Goal: Task Accomplishment & Management: Use online tool/utility

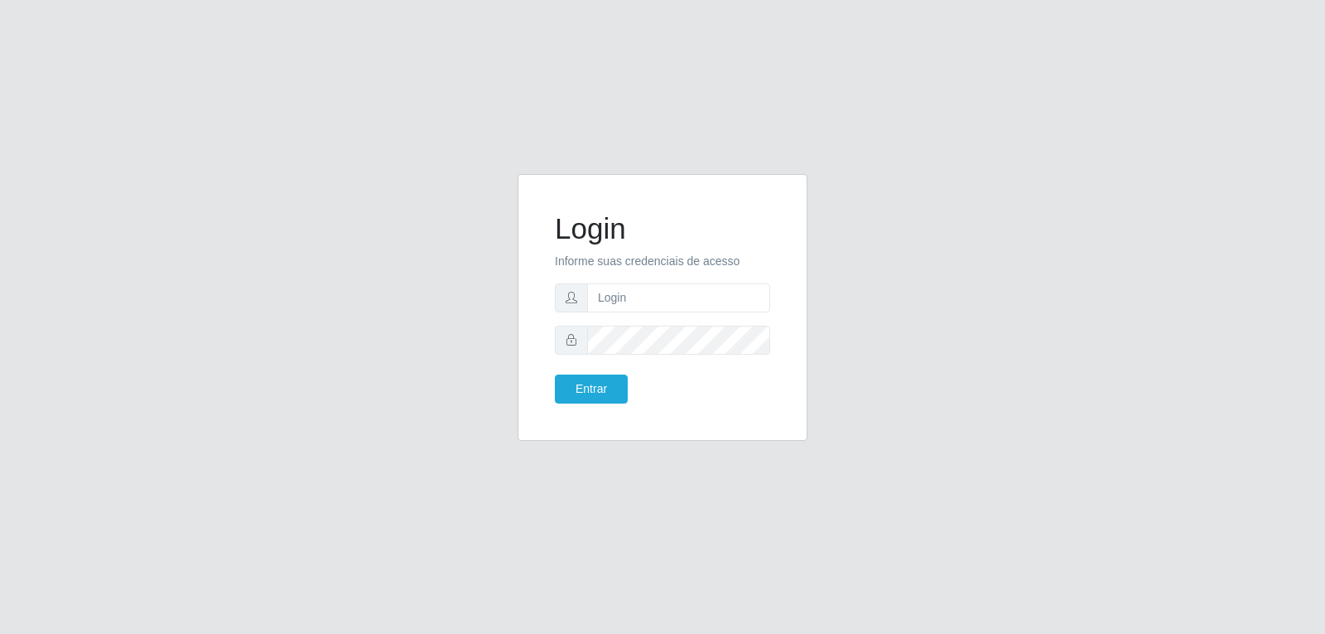
drag, startPoint x: 732, startPoint y: 314, endPoint x: 721, endPoint y: 304, distance: 14.7
click at [726, 311] on form "Login Informe suas credenciais de acesso Entrar" at bounding box center [662, 307] width 215 height 192
click at [720, 303] on input "text" at bounding box center [678, 297] width 183 height 29
type input "[EMAIL_ADDRESS][DOMAIN_NAME]"
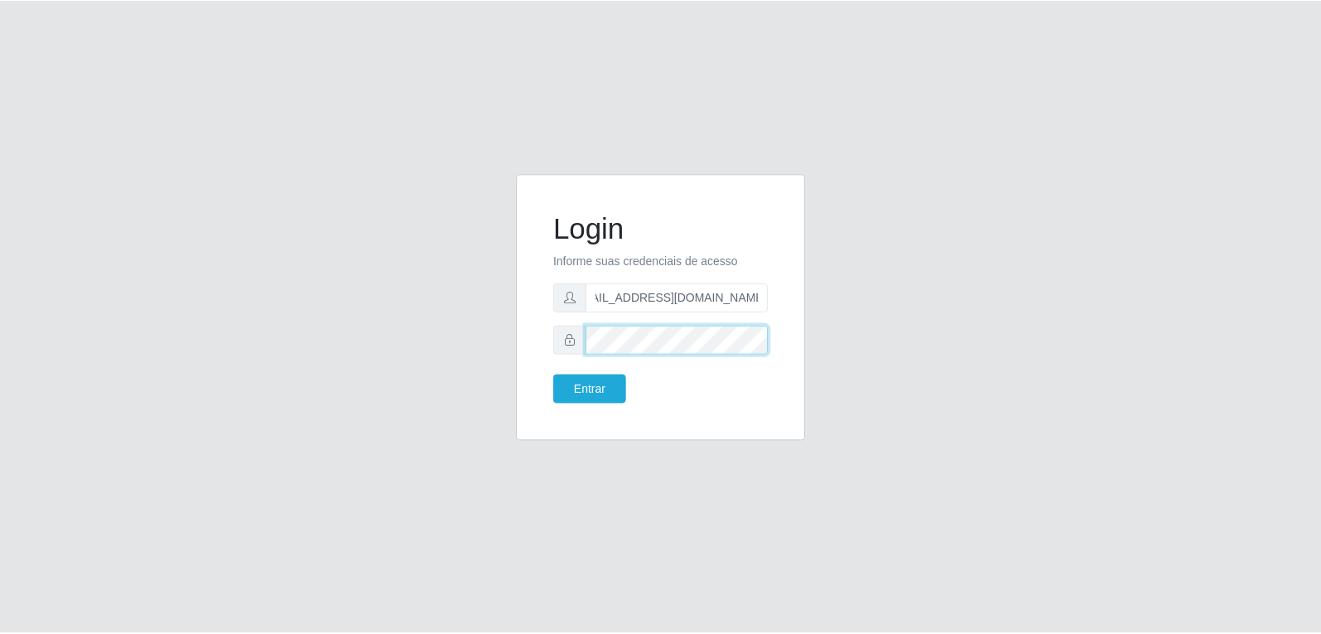
scroll to position [0, 0]
click at [605, 395] on button "Entrar" at bounding box center [591, 388] width 73 height 29
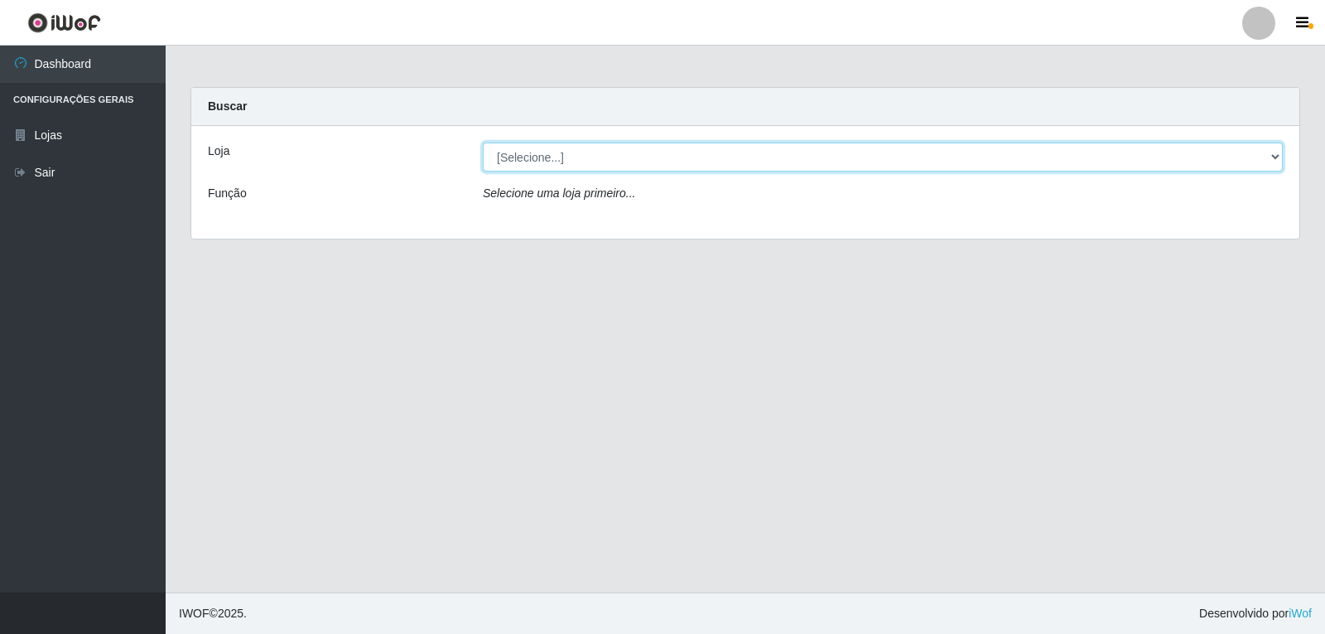
click at [556, 154] on select "[Selecione...] [PERSON_NAME] Atacadão - [PERSON_NAME]" at bounding box center [883, 156] width 800 height 29
select select "523"
click at [483, 142] on select "[Selecione...] [PERSON_NAME] Atacadão - [PERSON_NAME]" at bounding box center [883, 156] width 800 height 29
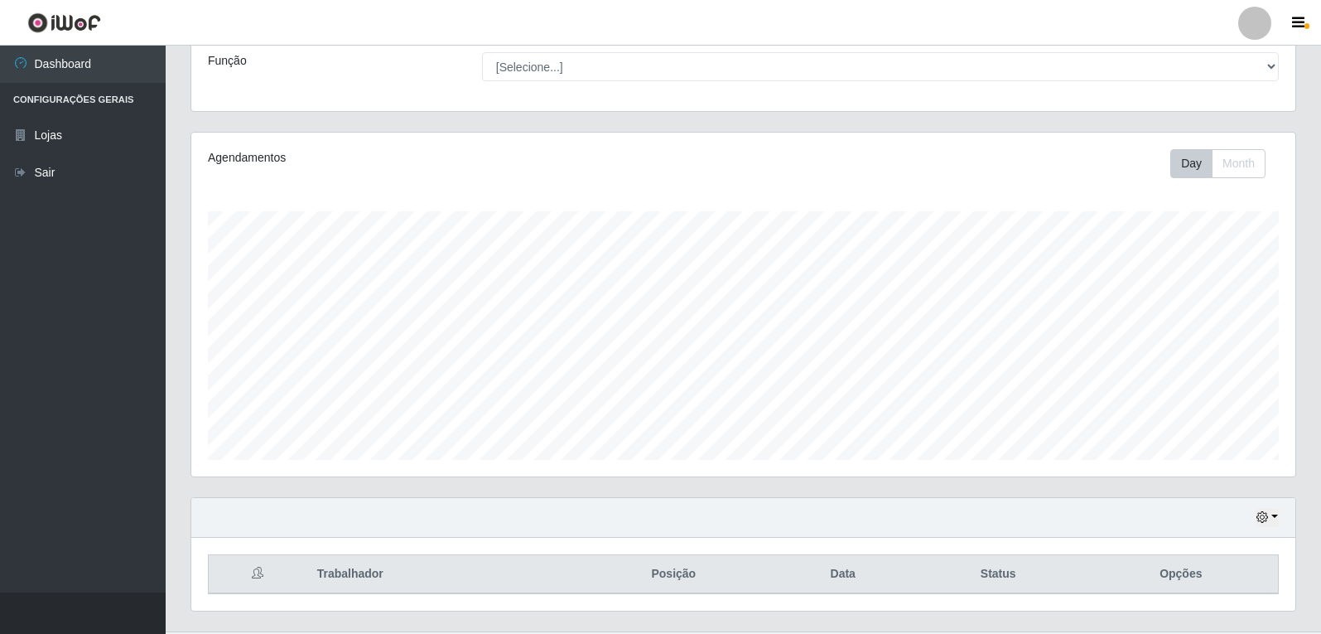
scroll to position [171, 0]
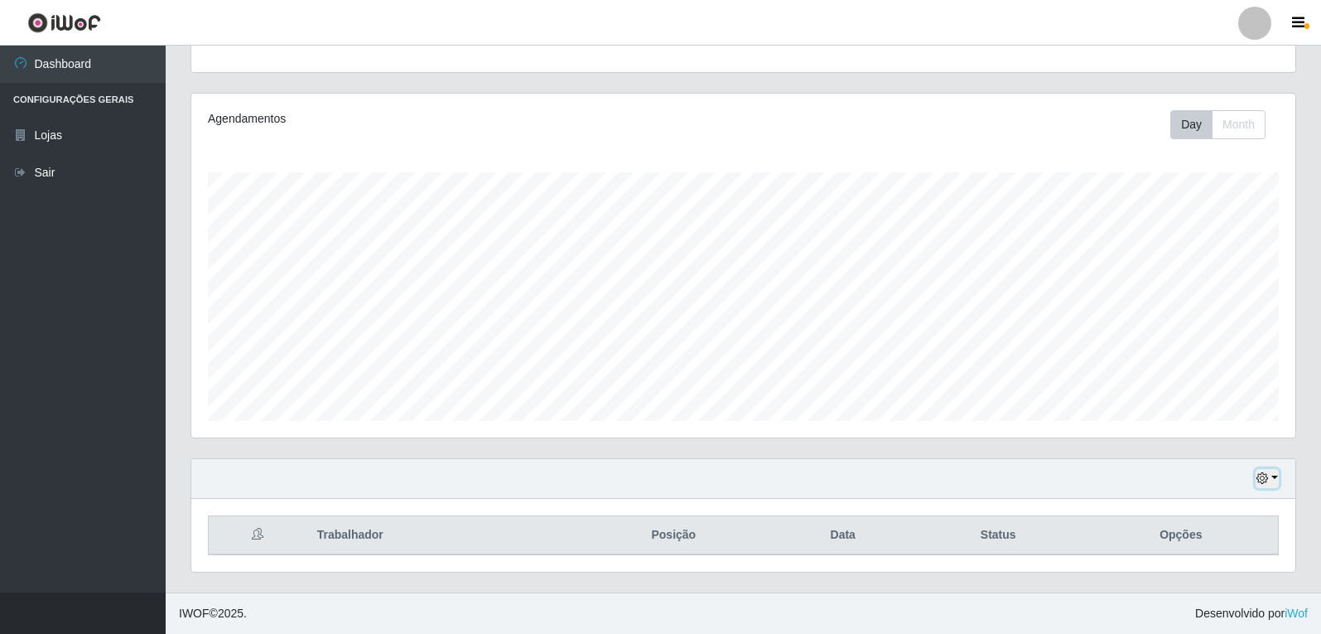
click at [1273, 477] on button "button" at bounding box center [1266, 478] width 23 height 19
click at [1212, 410] on button "1 Semana" at bounding box center [1212, 416] width 131 height 35
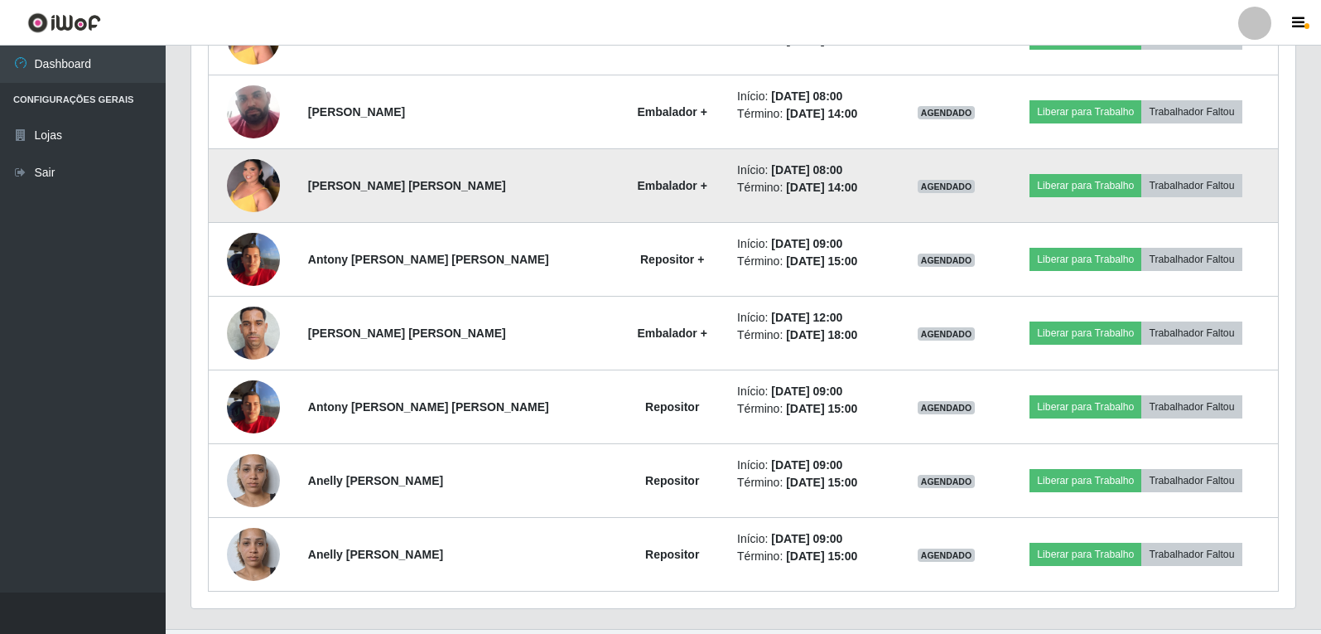
scroll to position [1424, 0]
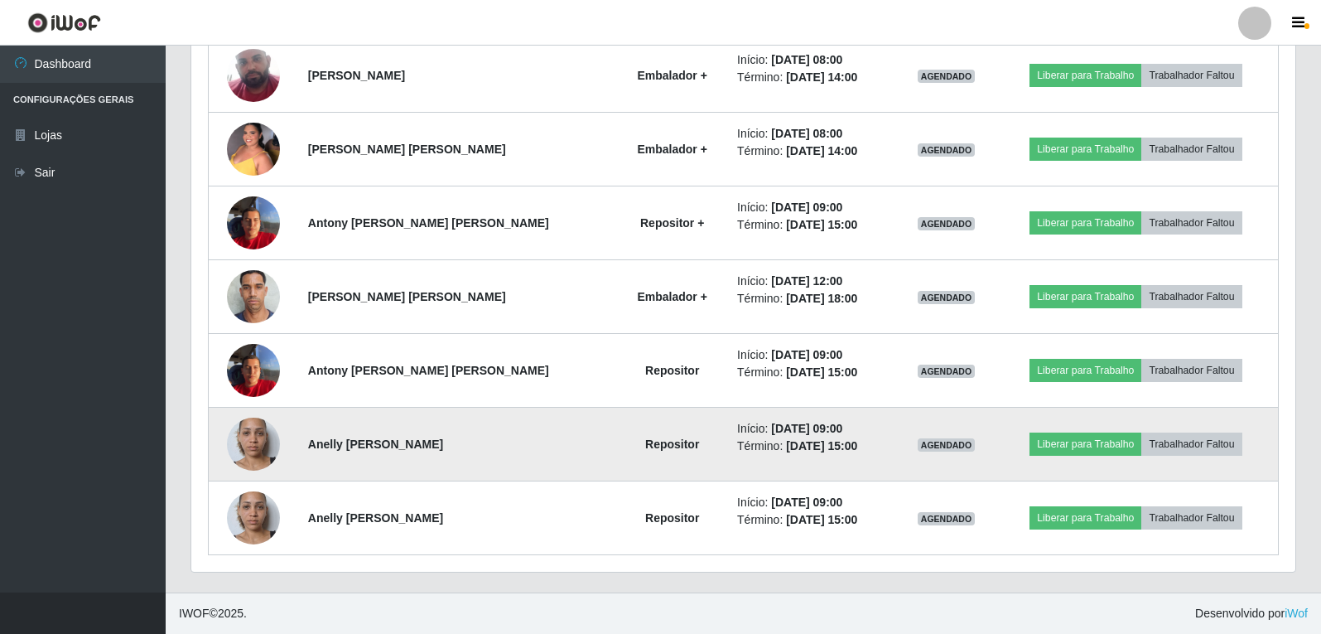
click at [260, 442] on img at bounding box center [253, 444] width 53 height 94
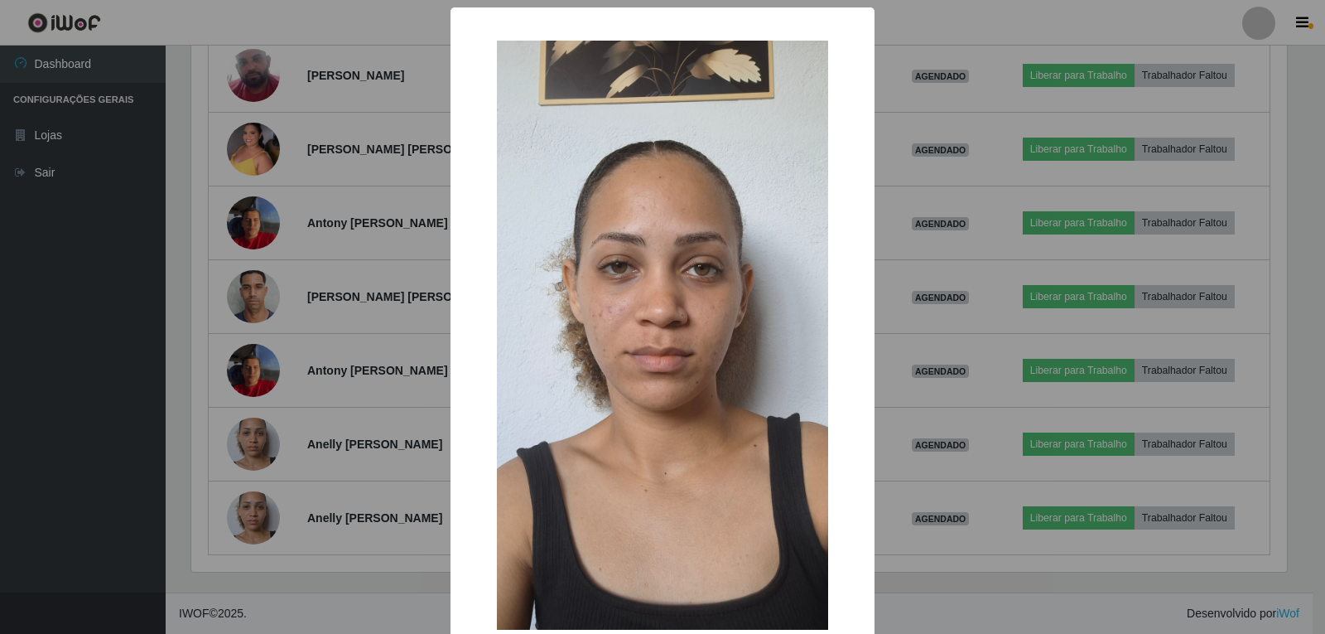
click at [402, 600] on div "× OK Cancel" at bounding box center [662, 317] width 1325 height 634
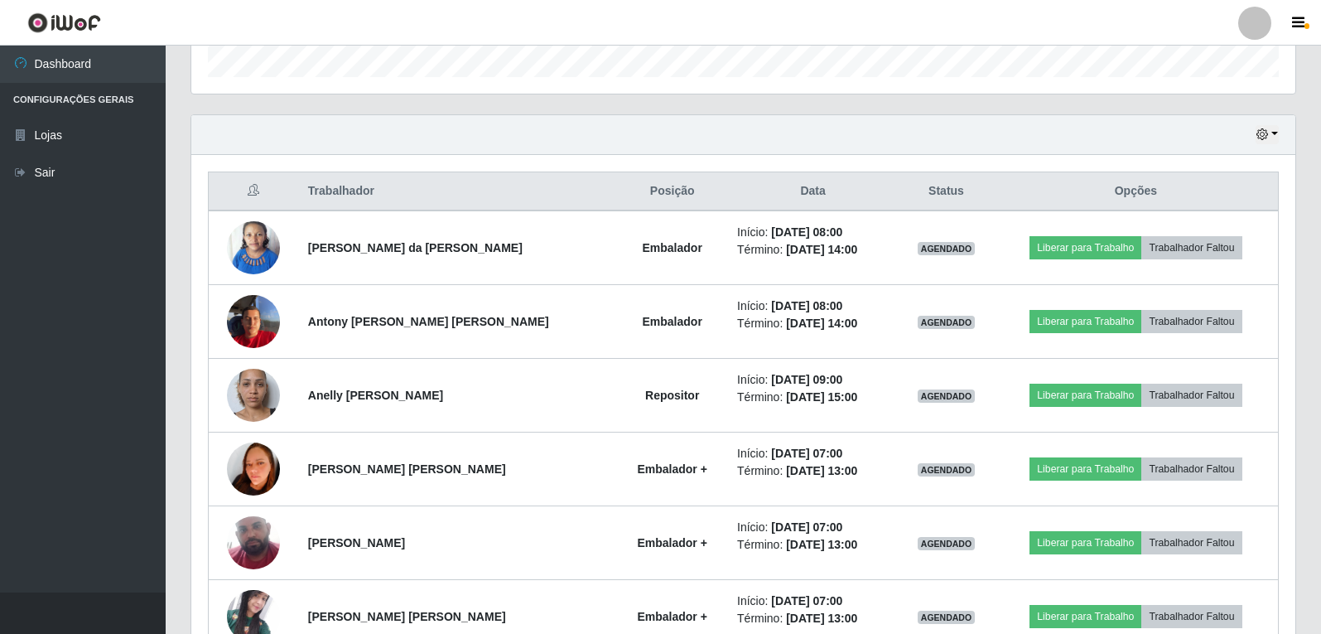
scroll to position [513, 0]
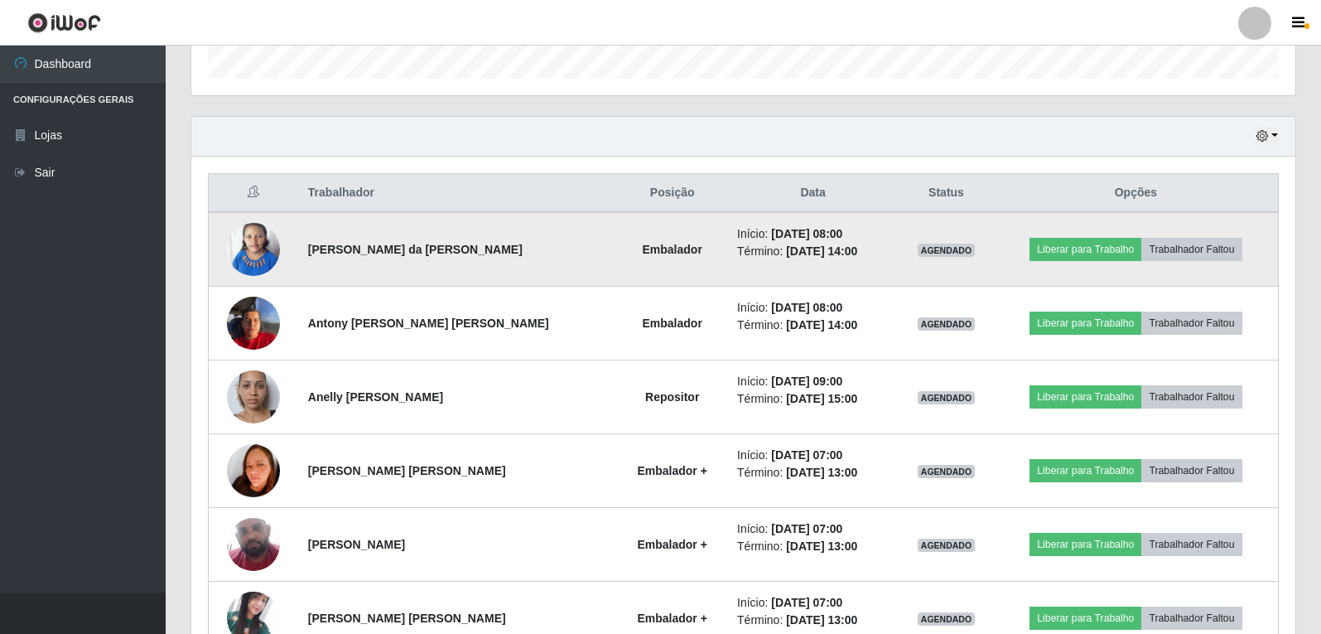
click at [256, 236] on img at bounding box center [253, 249] width 53 height 70
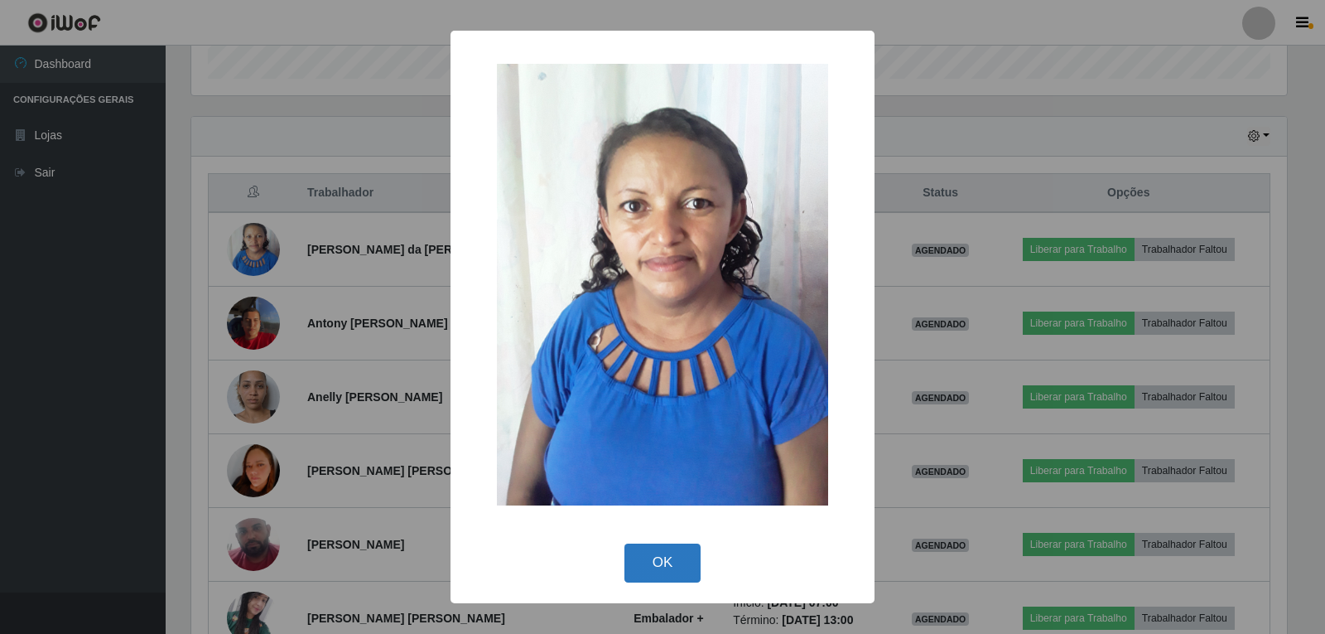
click at [673, 563] on button "OK" at bounding box center [662, 562] width 77 height 39
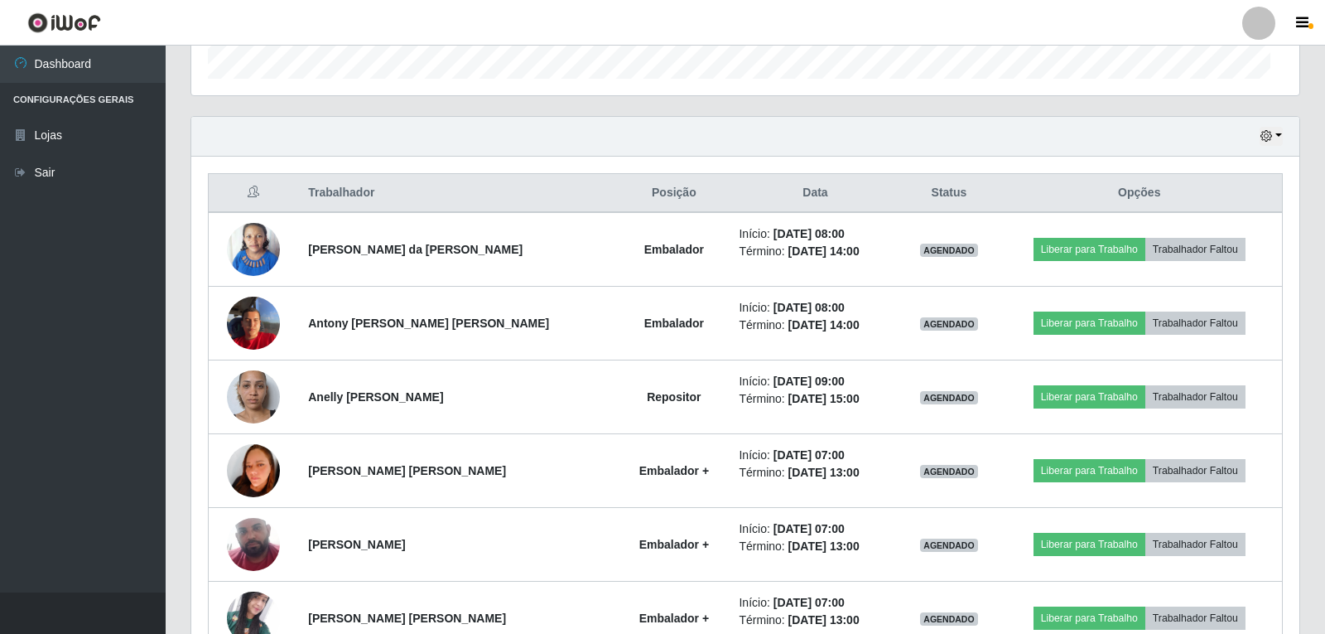
scroll to position [344, 1104]
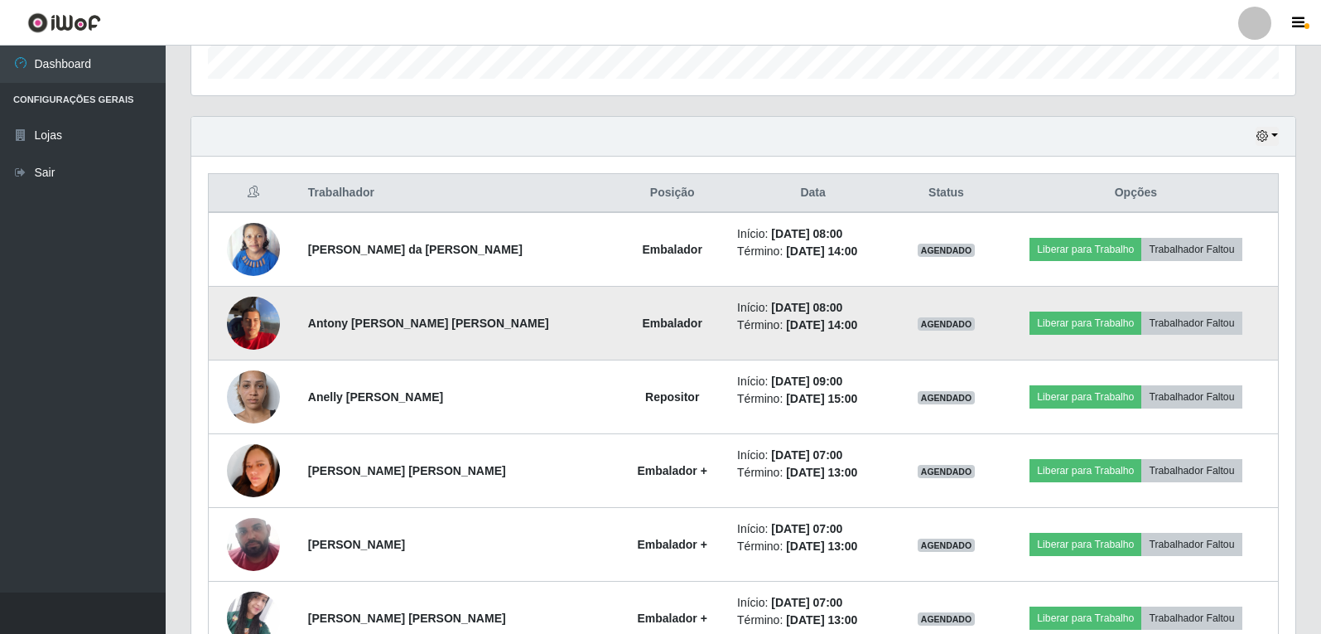
click at [232, 330] on img at bounding box center [253, 322] width 53 height 70
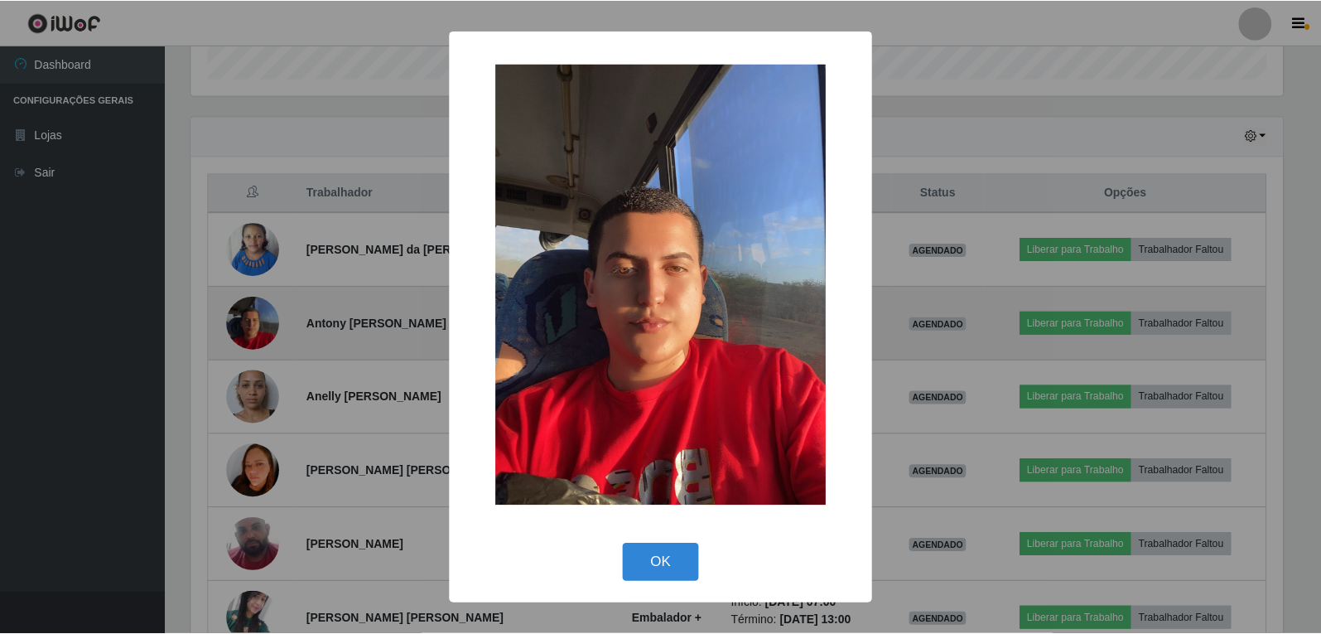
scroll to position [344, 1096]
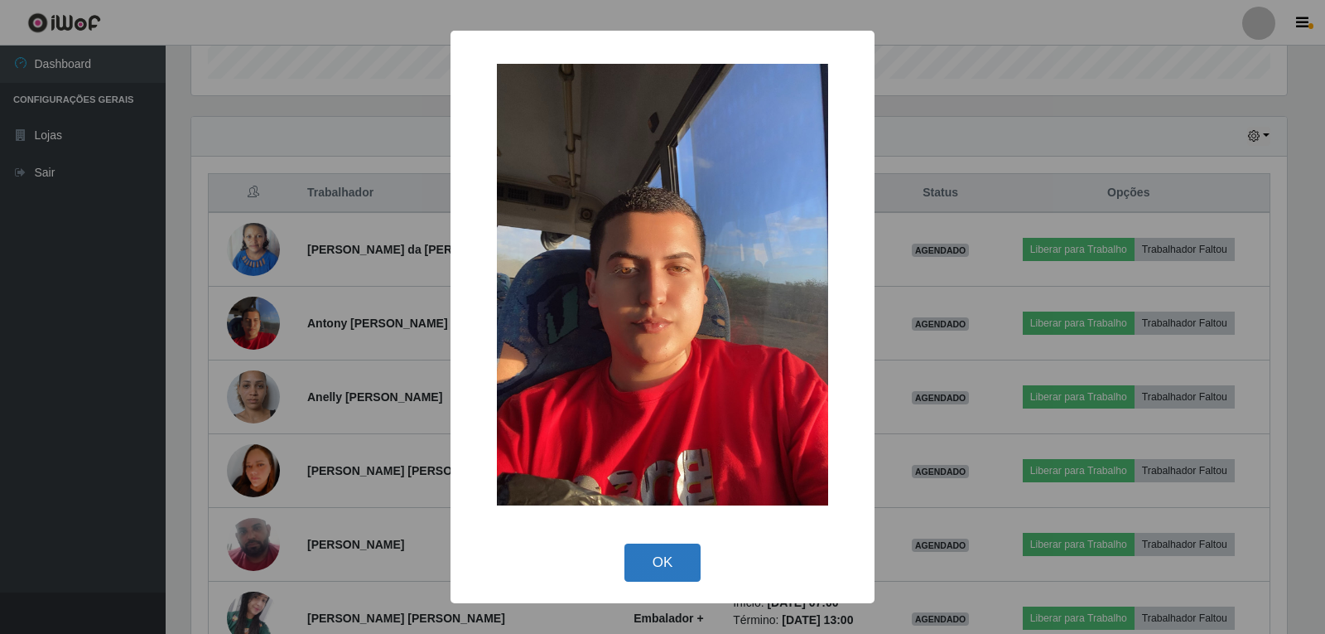
click at [659, 574] on button "OK" at bounding box center [662, 562] width 77 height 39
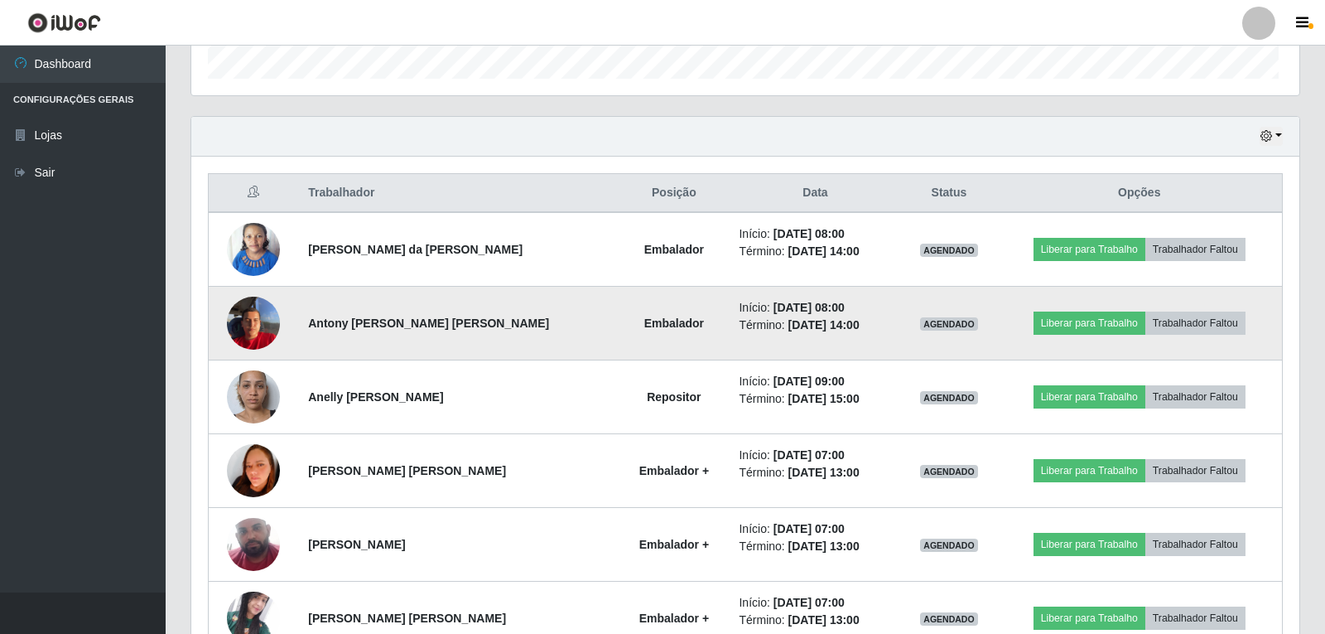
scroll to position [344, 1104]
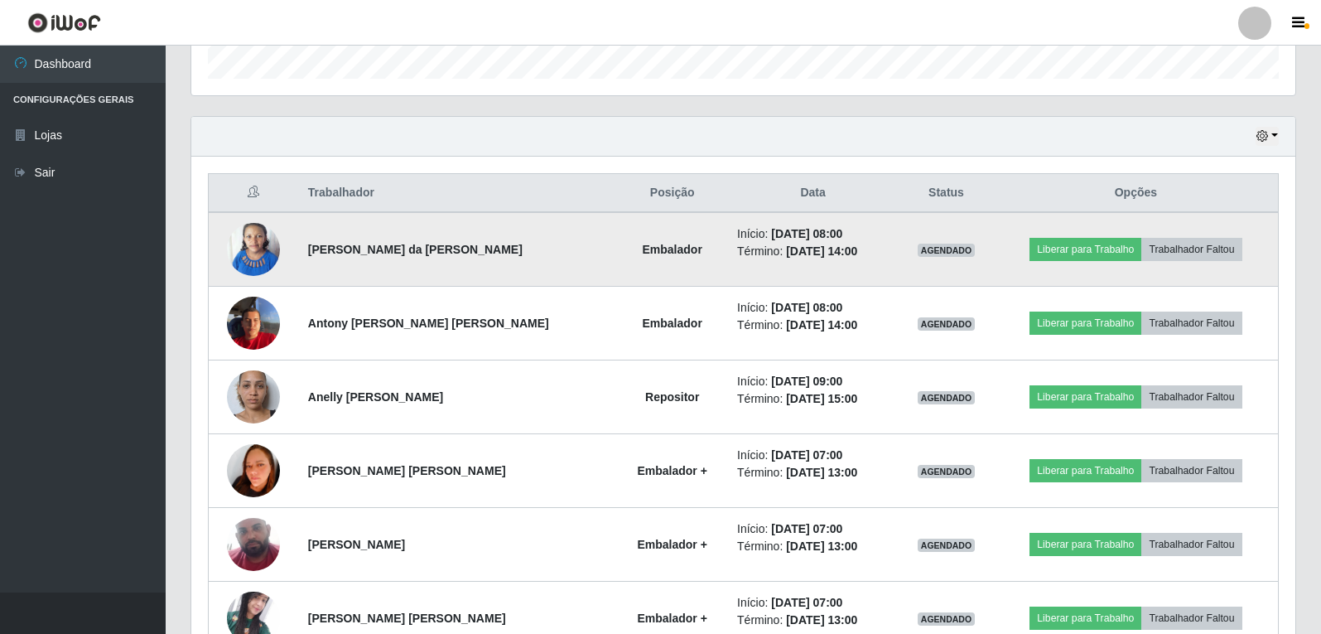
click at [267, 240] on img at bounding box center [253, 249] width 53 height 70
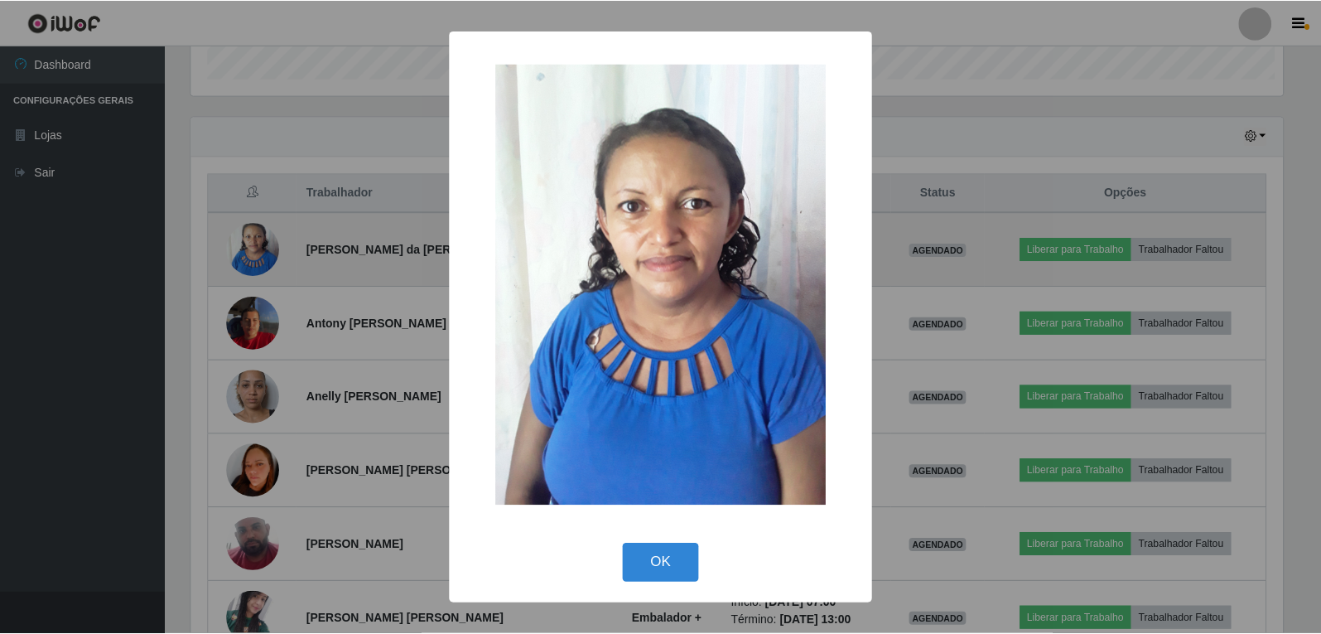
scroll to position [344, 1096]
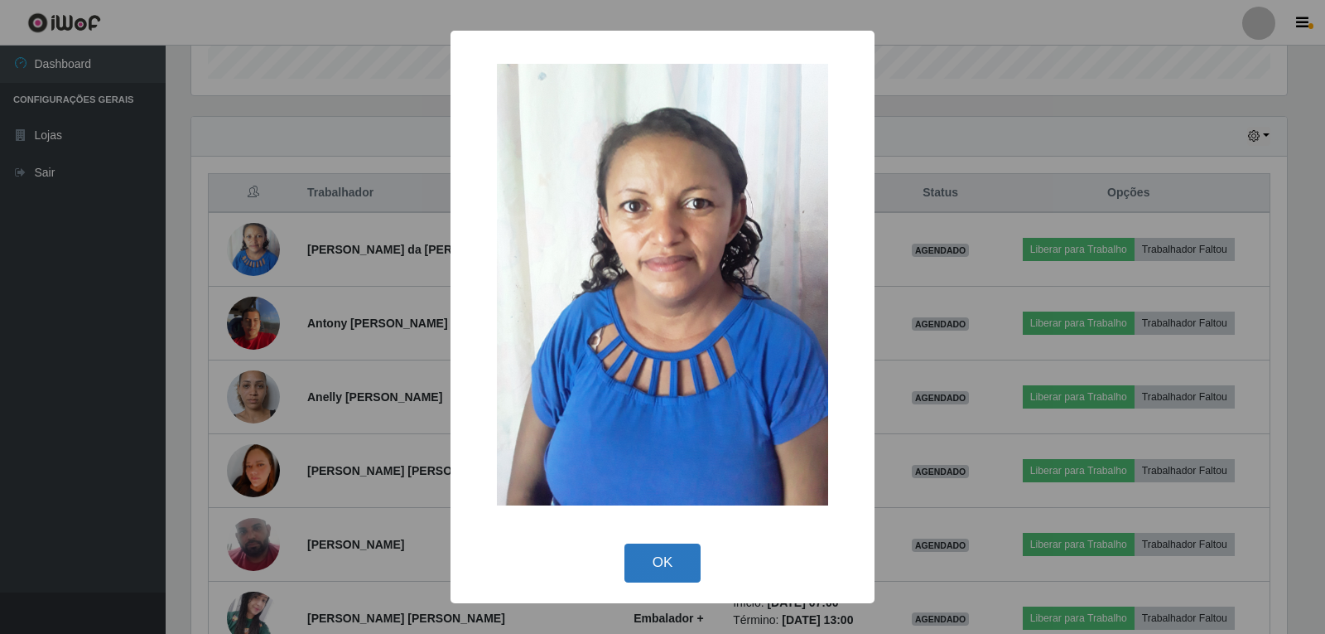
click at [668, 570] on button "OK" at bounding box center [662, 562] width 77 height 39
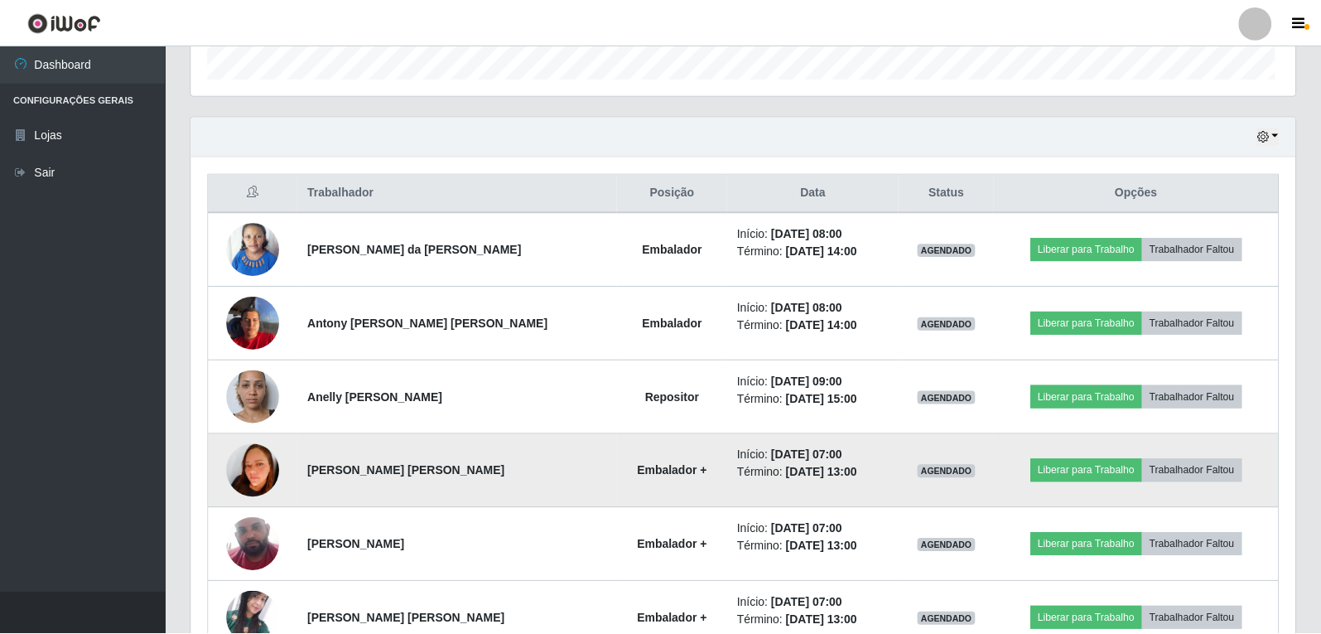
scroll to position [344, 1104]
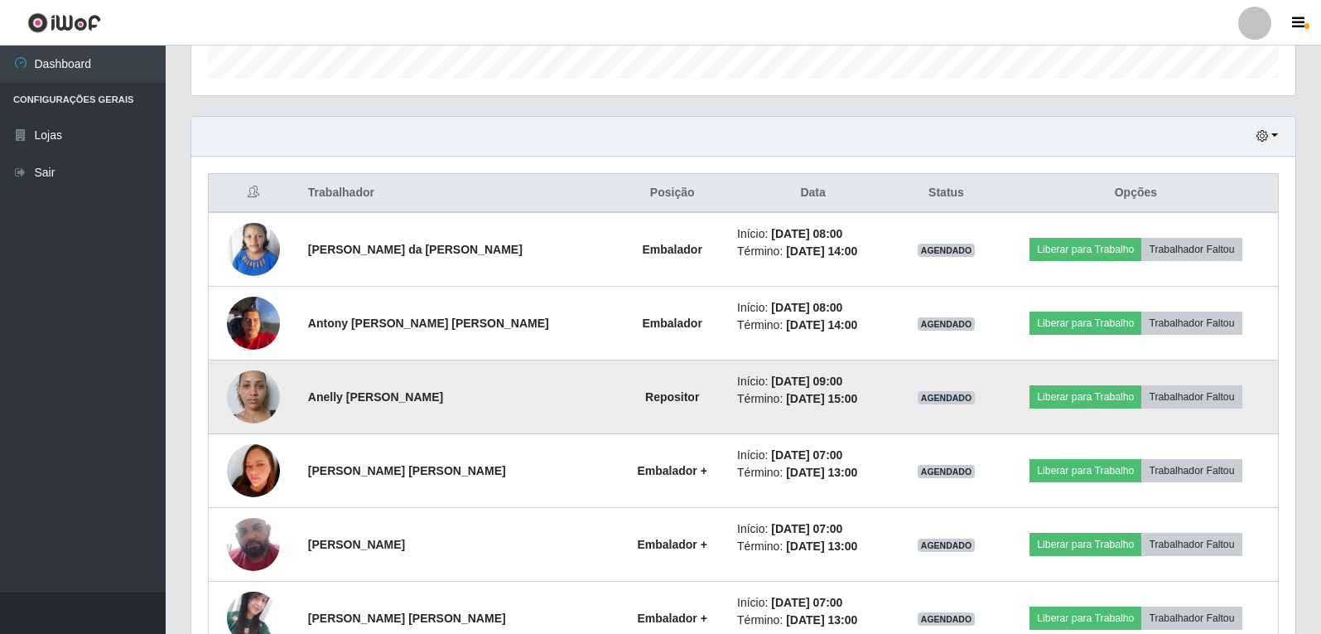
click at [257, 409] on img at bounding box center [253, 396] width 53 height 94
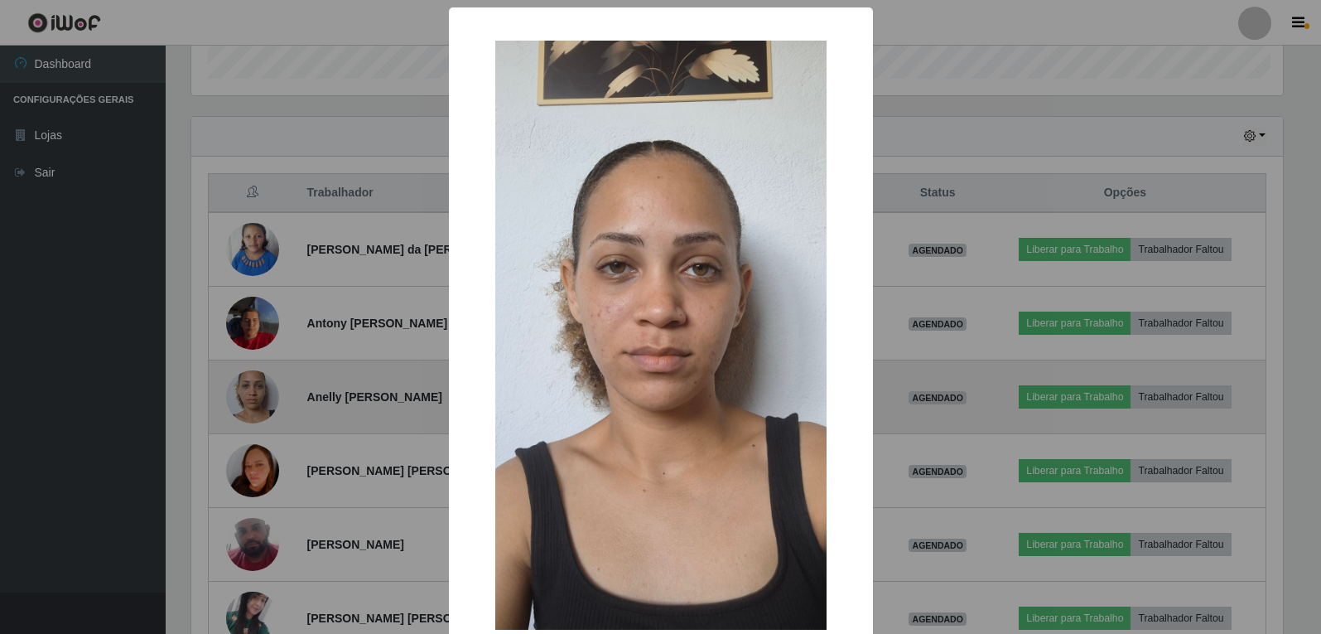
scroll to position [344, 1096]
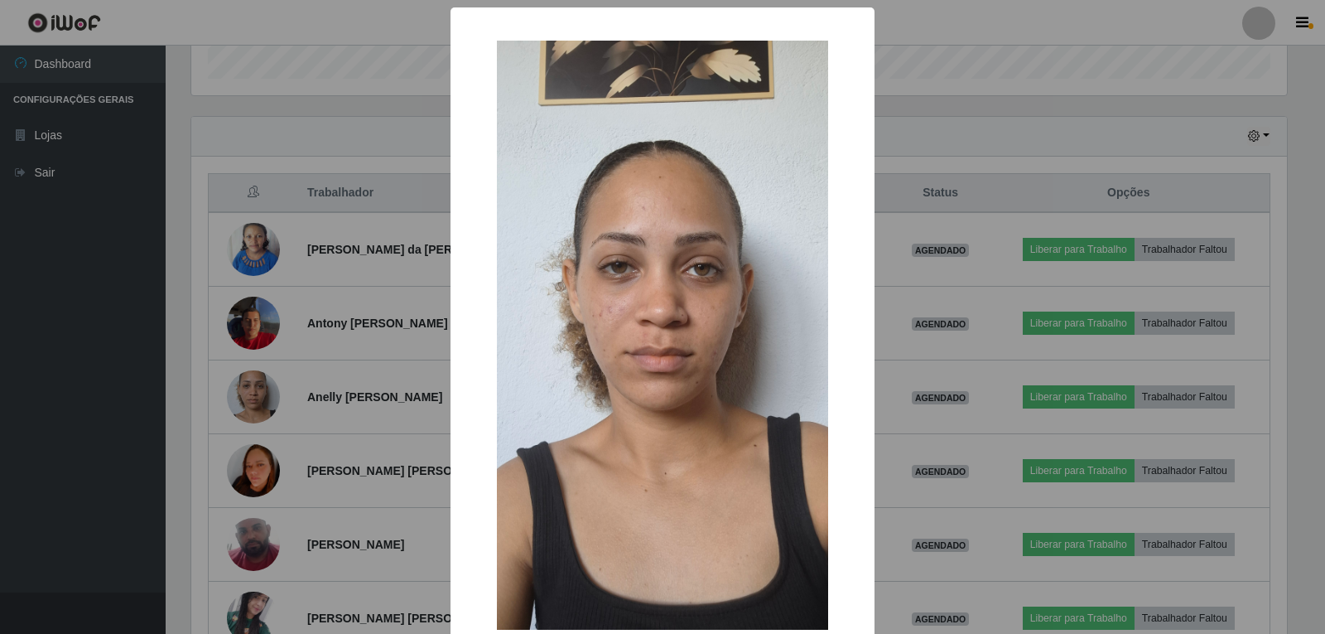
click at [482, 397] on div "×" at bounding box center [662, 335] width 391 height 622
click at [412, 413] on div "× OK Cancel" at bounding box center [662, 317] width 1325 height 634
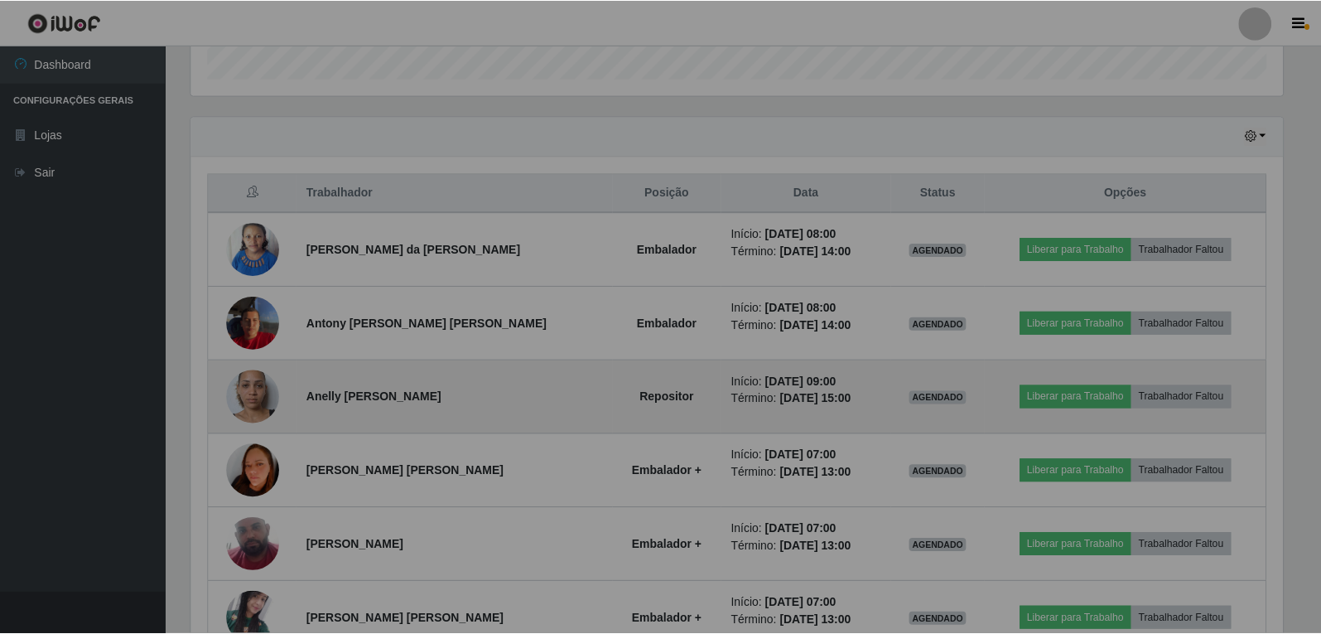
scroll to position [0, 0]
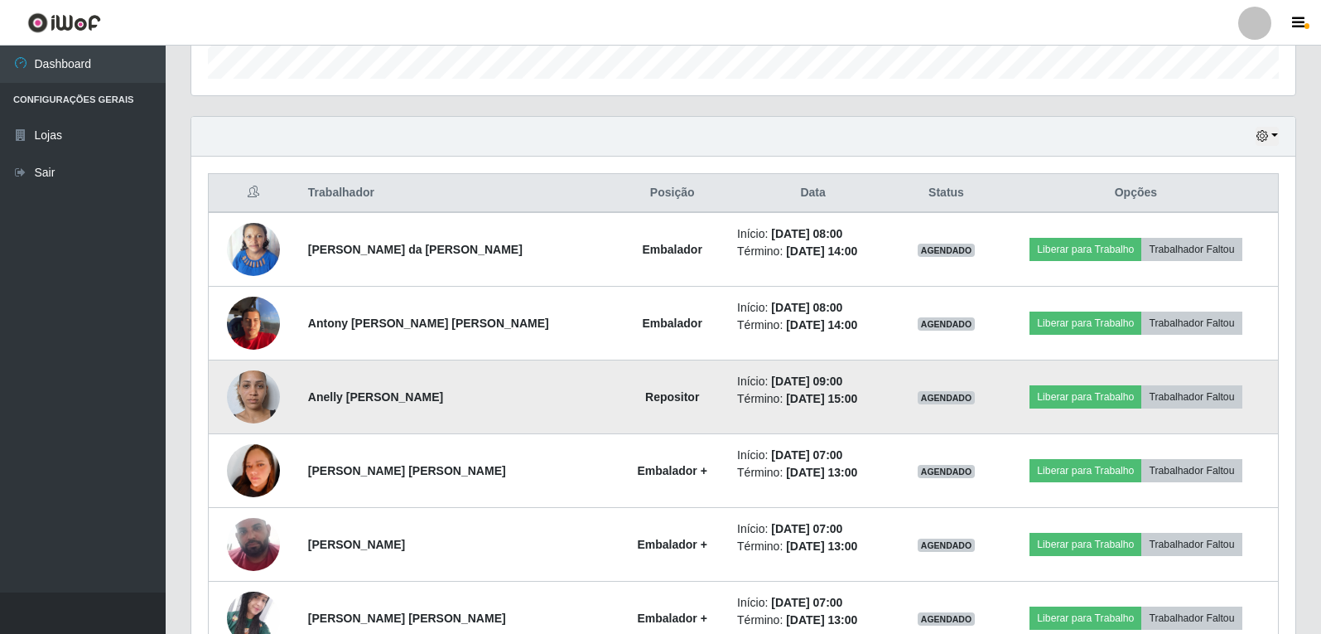
click at [263, 396] on img at bounding box center [253, 396] width 53 height 94
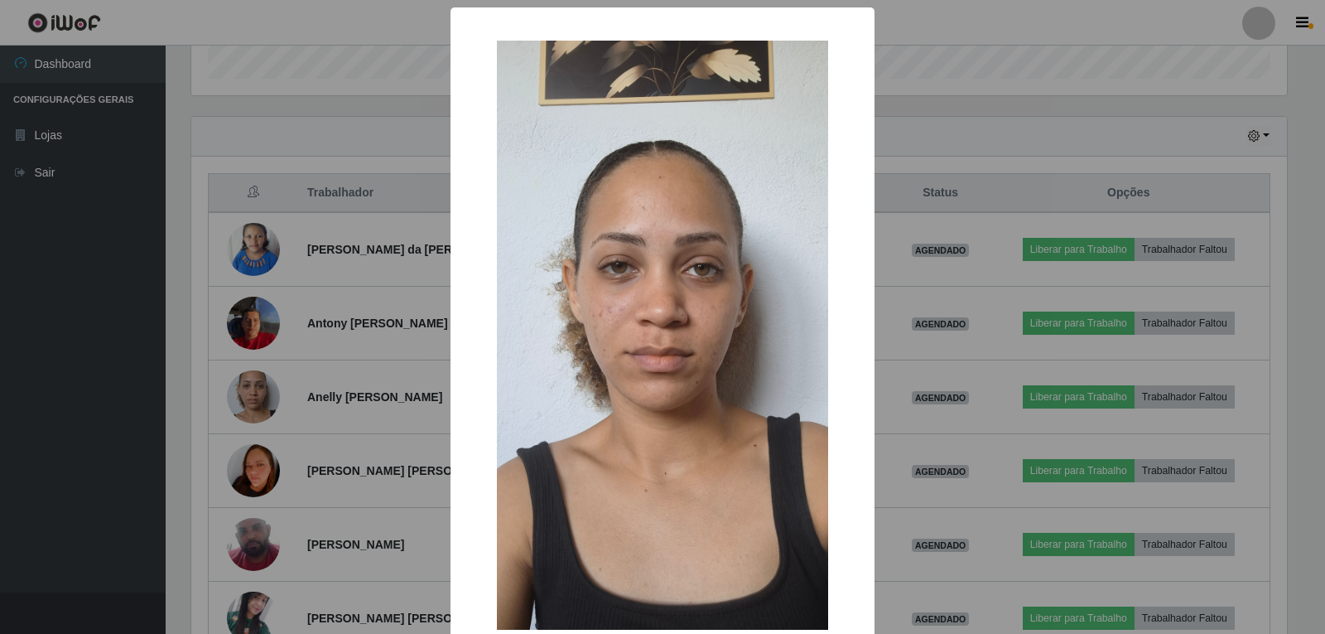
click at [425, 345] on div "× OK Cancel" at bounding box center [662, 317] width 1325 height 634
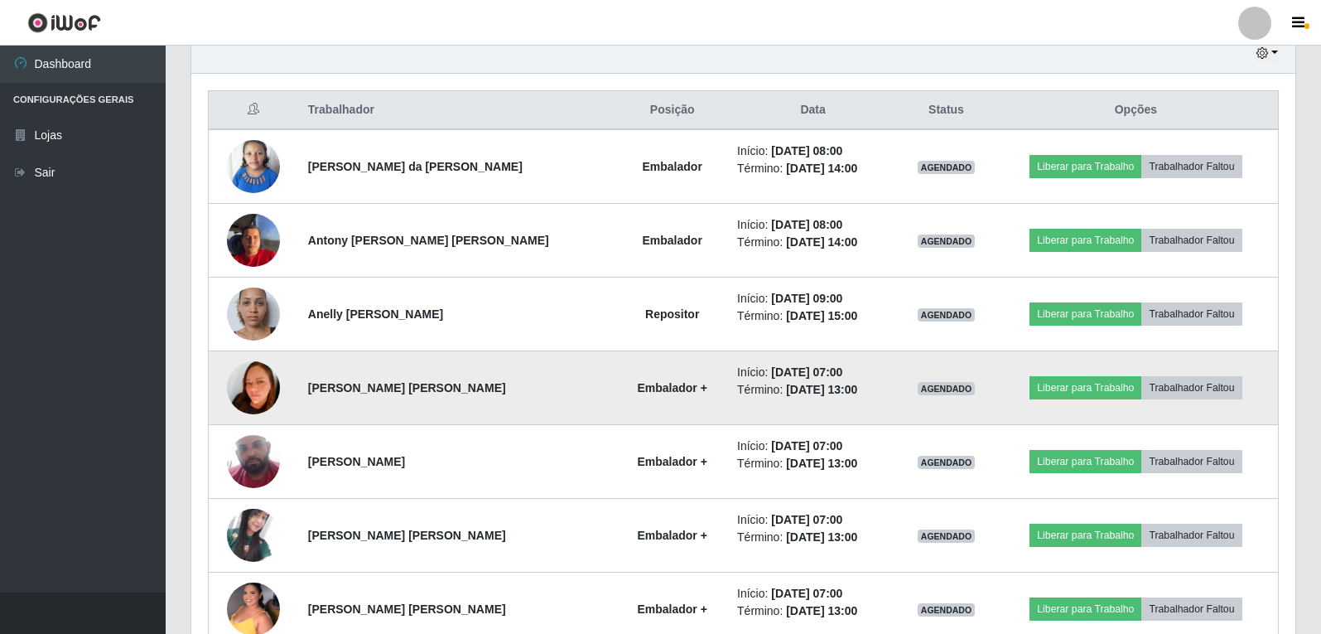
click at [259, 392] on img at bounding box center [253, 387] width 53 height 75
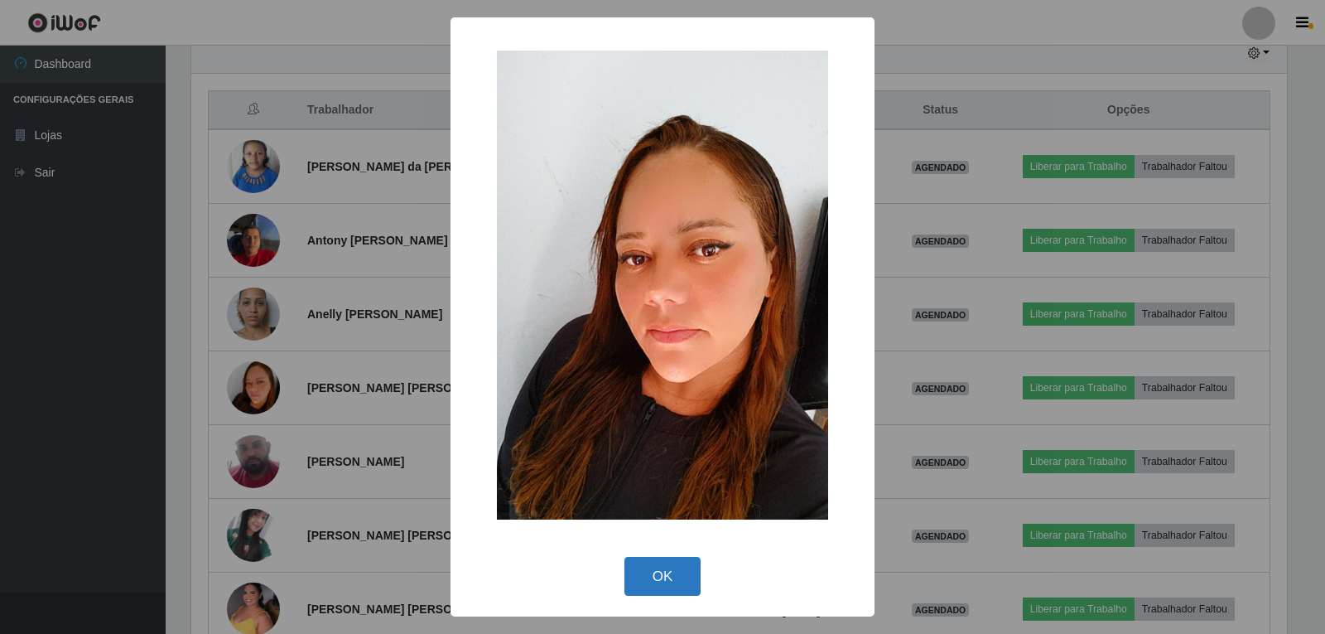
click at [657, 576] on button "OK" at bounding box center [662, 575] width 77 height 39
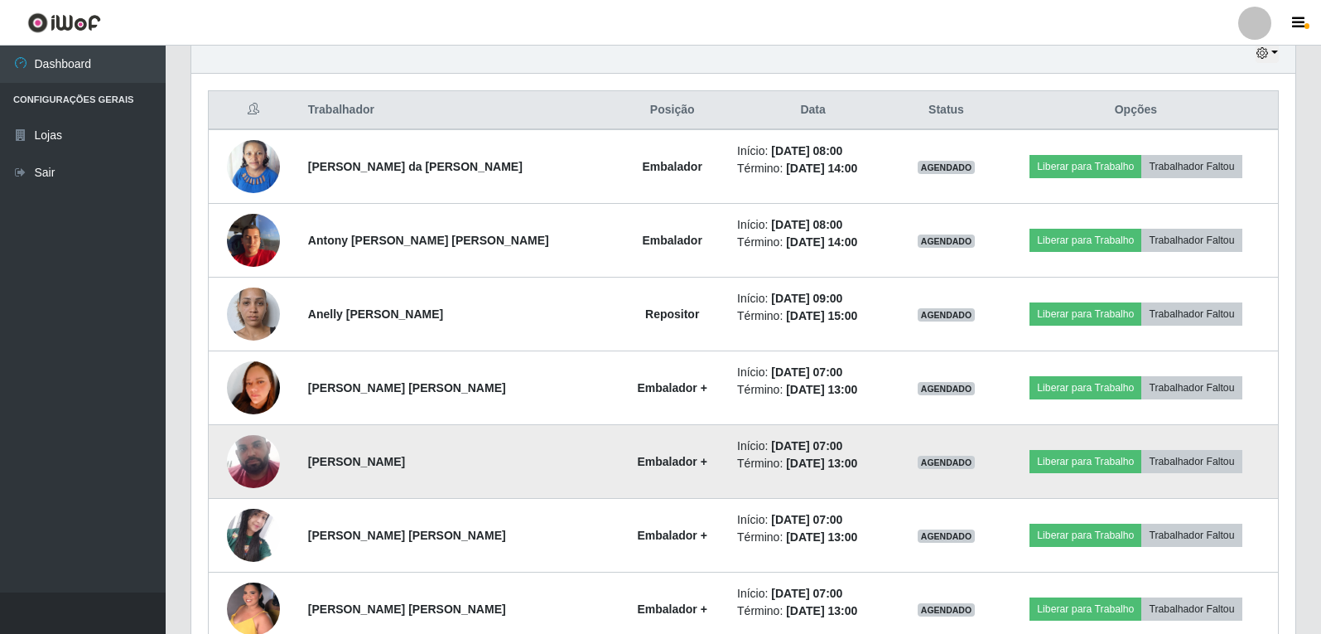
click at [249, 457] on img at bounding box center [253, 460] width 53 height 87
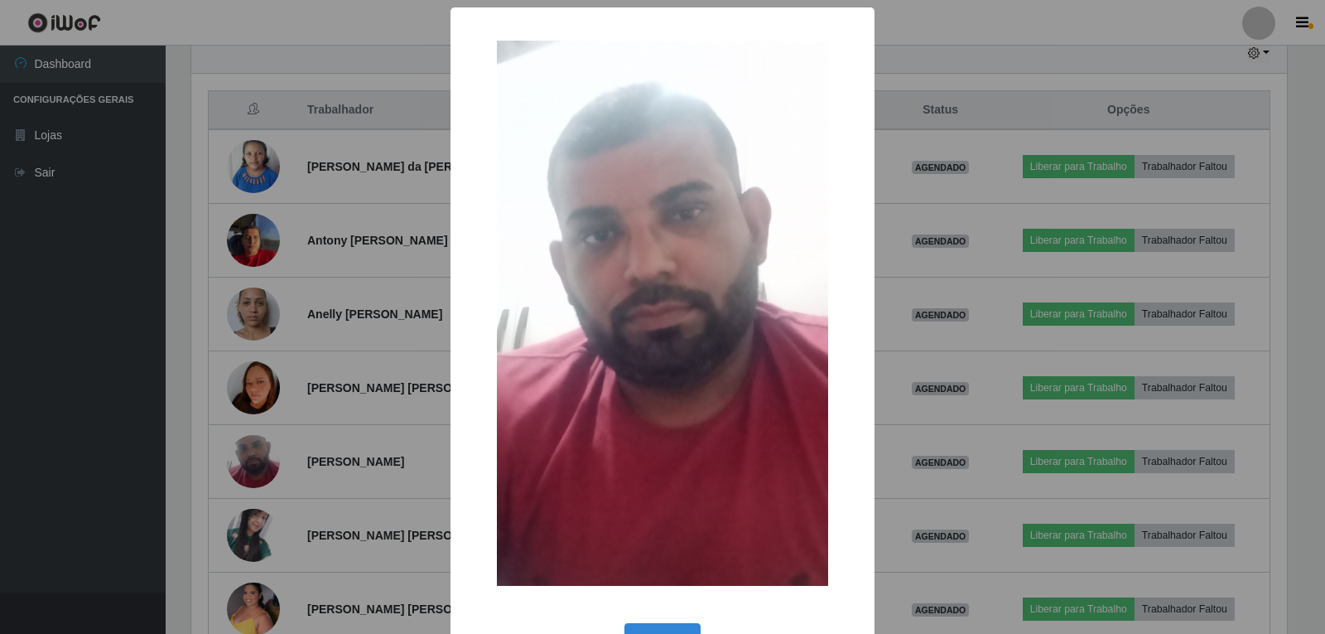
click at [407, 444] on div "× OK Cancel" at bounding box center [662, 317] width 1325 height 634
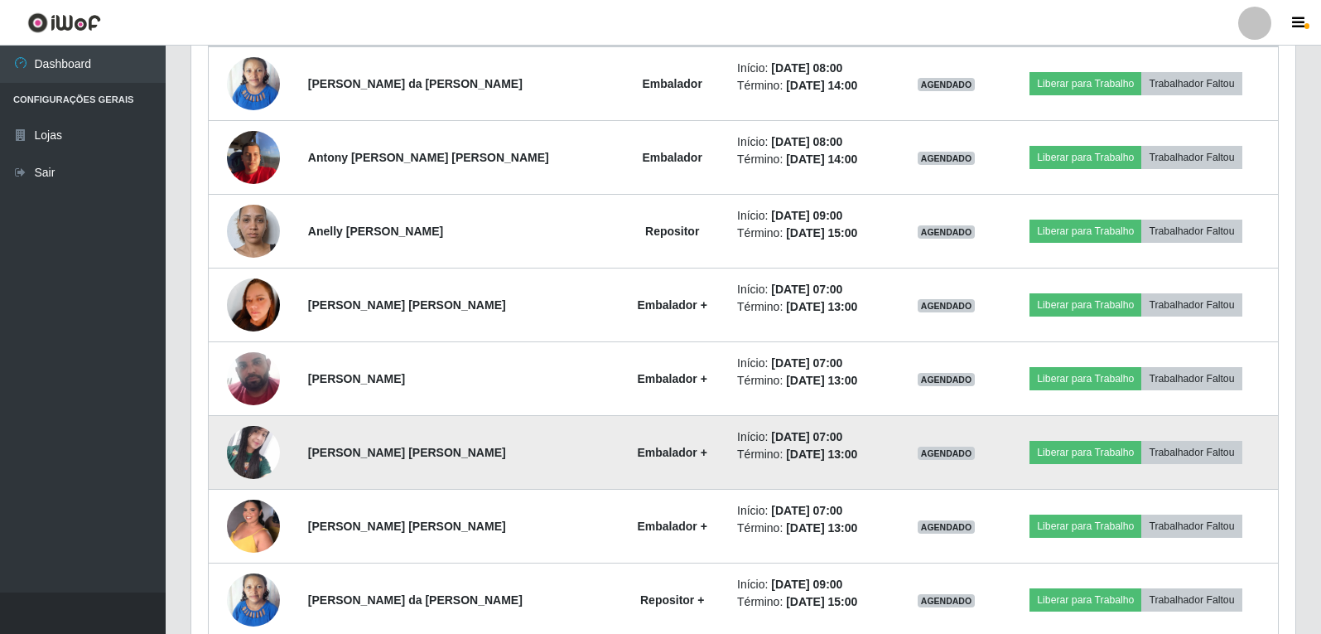
click at [265, 446] on img at bounding box center [253, 452] width 53 height 52
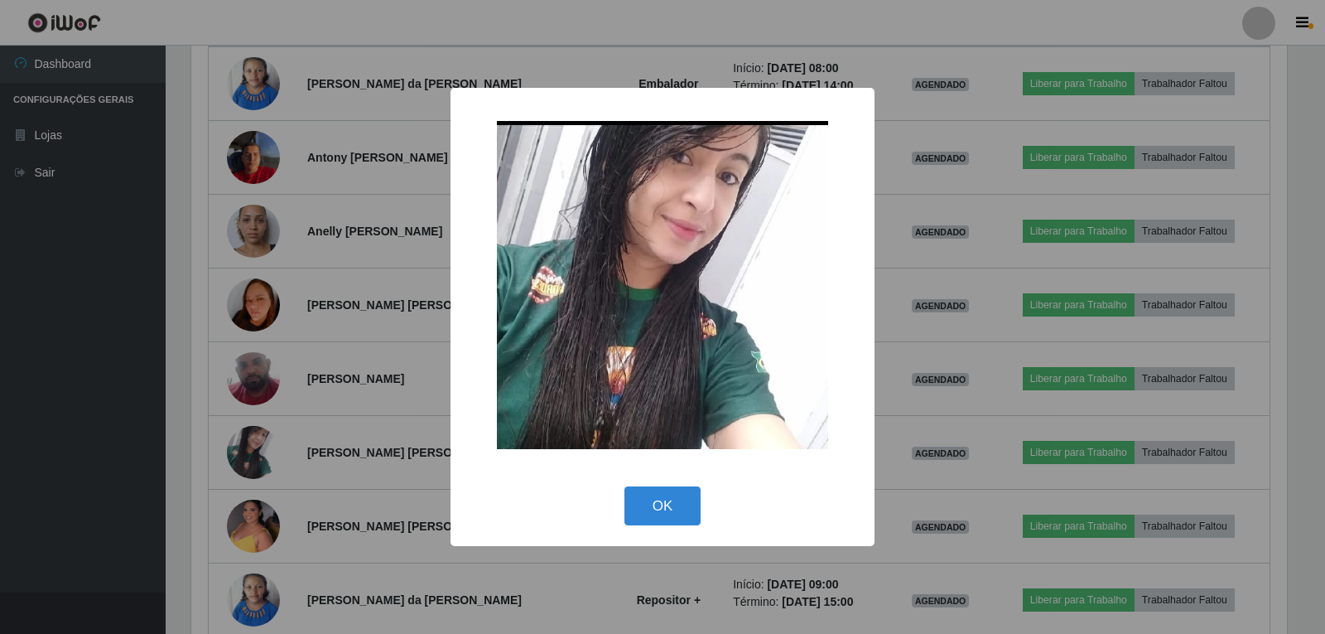
click at [350, 410] on div "× OK Cancel" at bounding box center [662, 317] width 1325 height 634
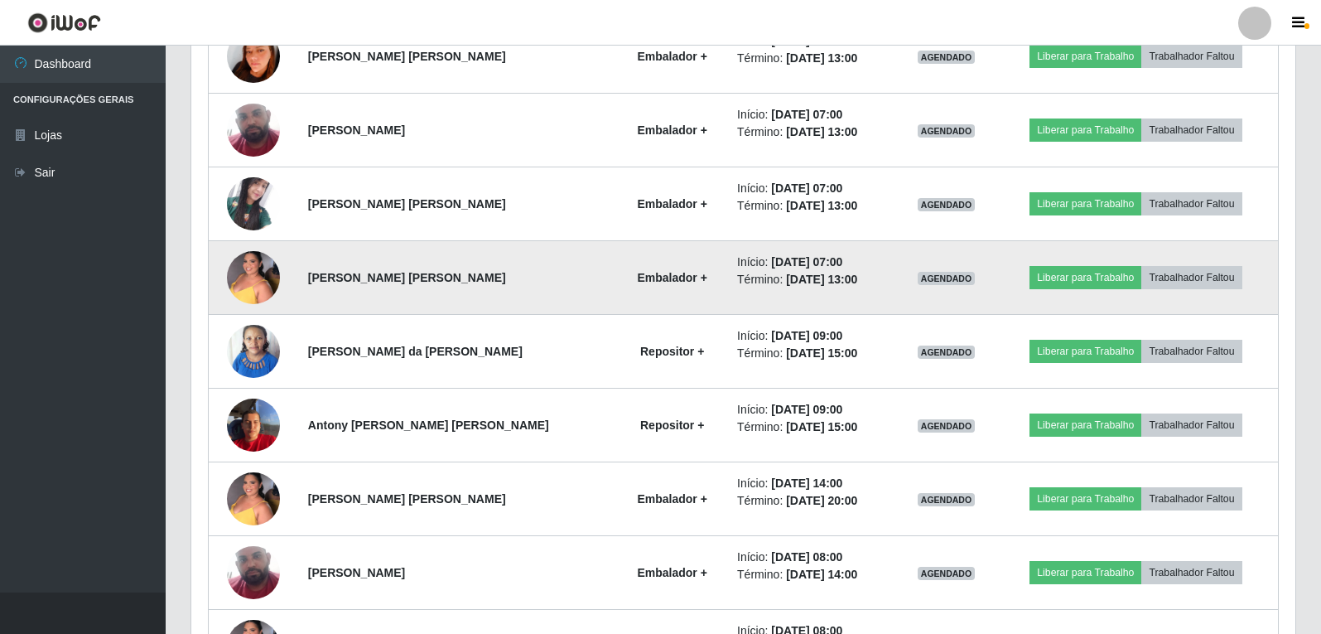
click at [257, 276] on img at bounding box center [253, 277] width 53 height 70
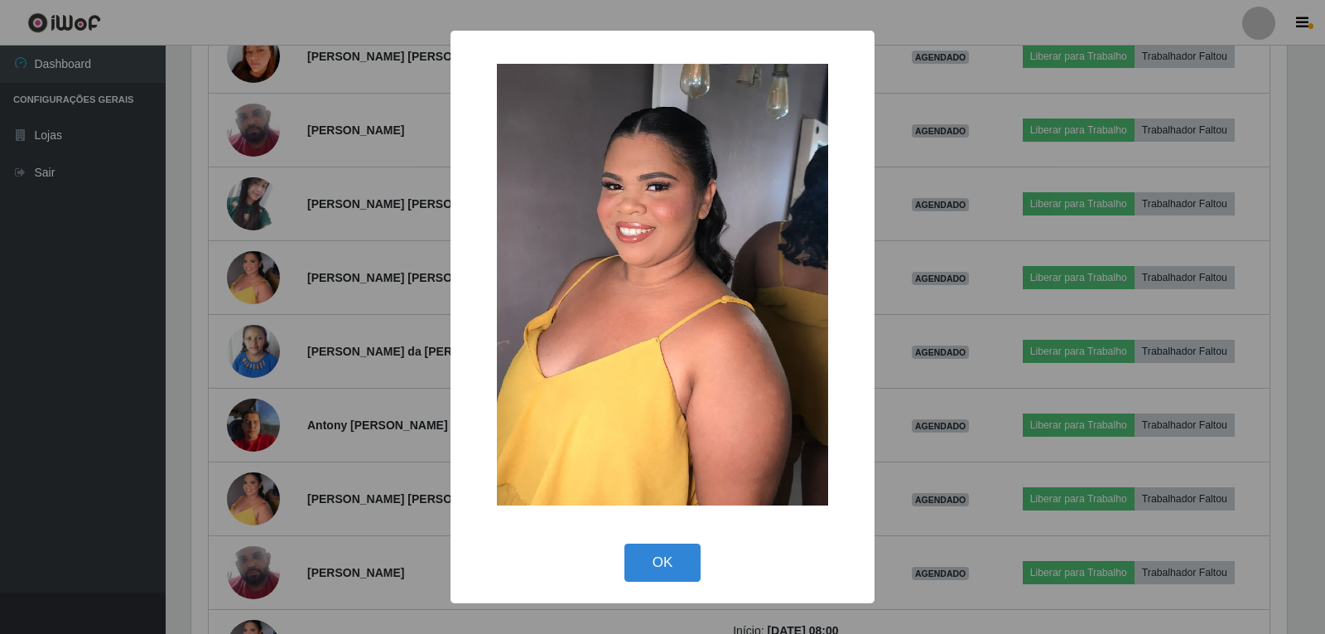
click at [306, 276] on div "× OK Cancel" at bounding box center [662, 317] width 1325 height 634
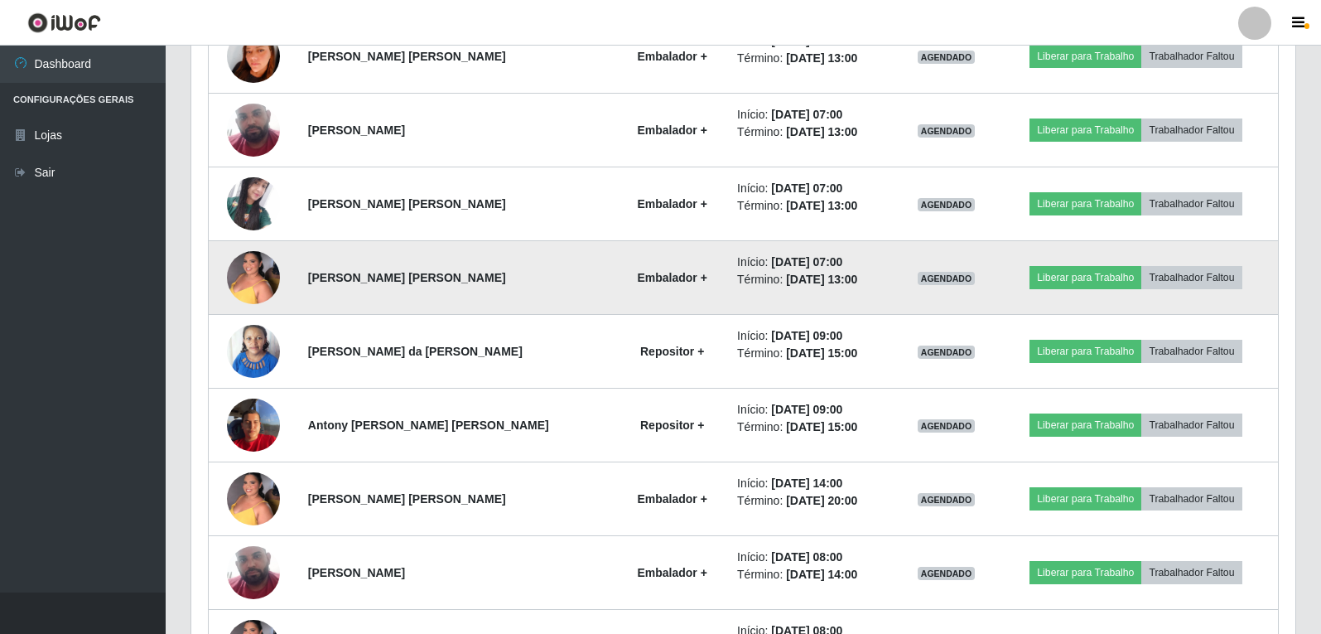
click at [246, 255] on img at bounding box center [253, 277] width 53 height 70
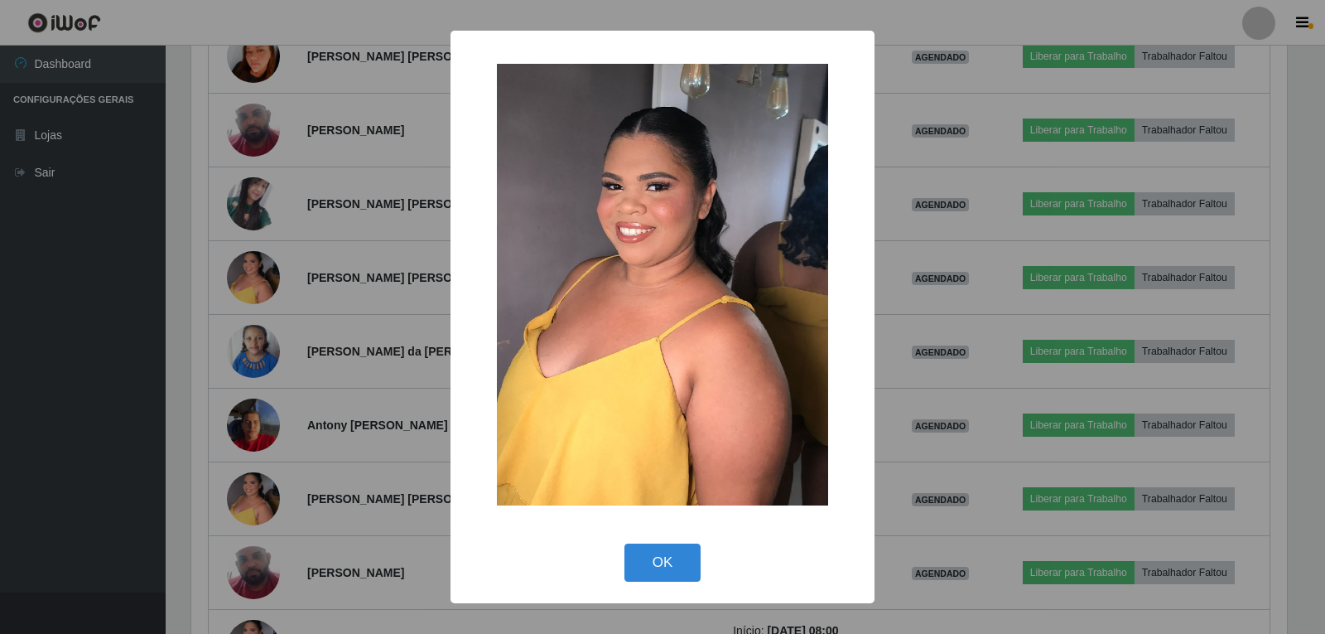
click at [423, 397] on div "× OK Cancel" at bounding box center [662, 317] width 1325 height 634
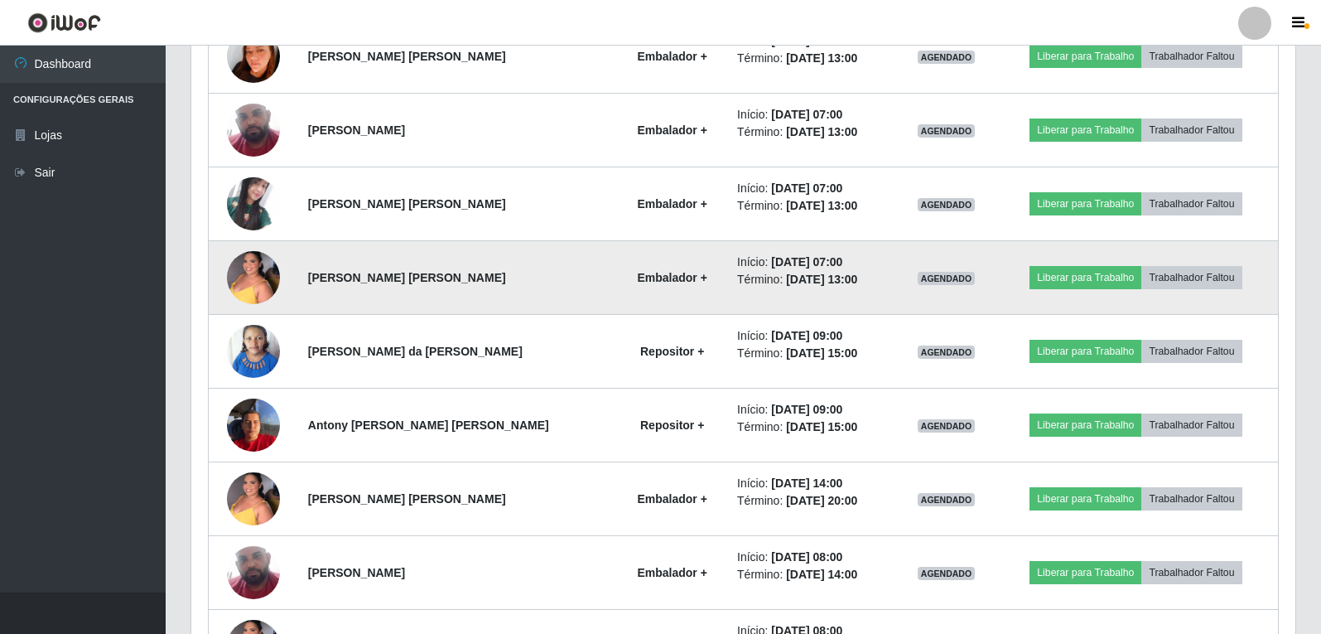
click at [240, 281] on img at bounding box center [253, 277] width 53 height 70
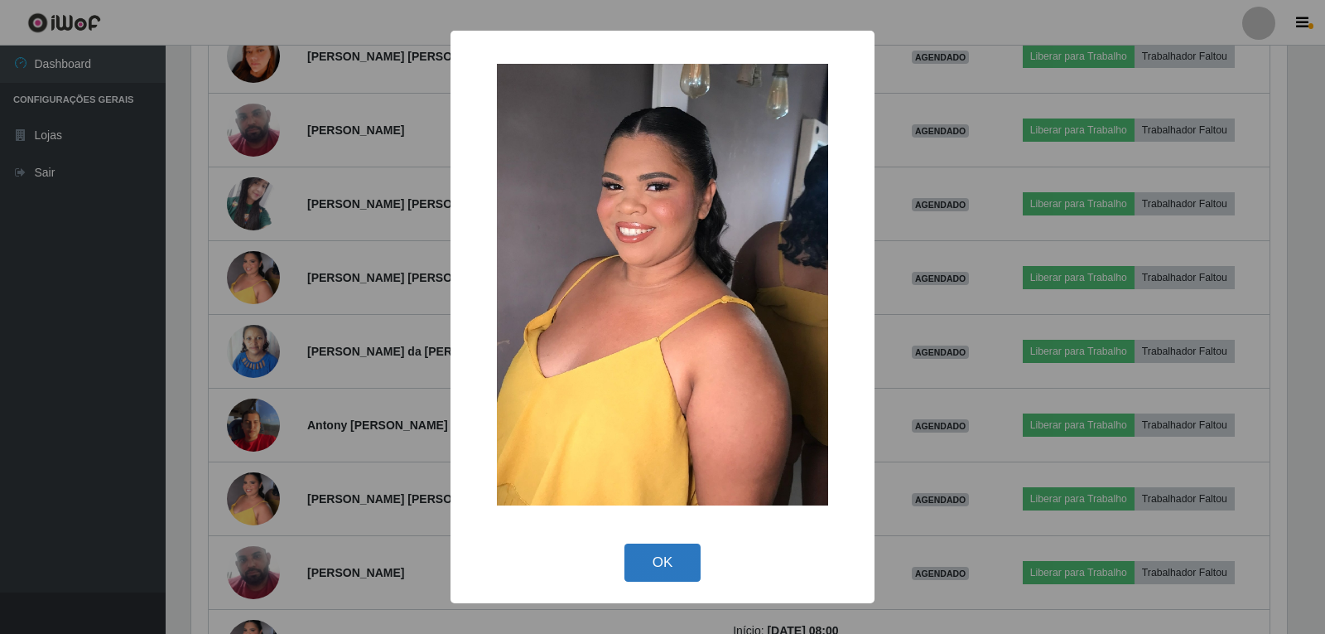
click at [688, 564] on button "OK" at bounding box center [662, 562] width 77 height 39
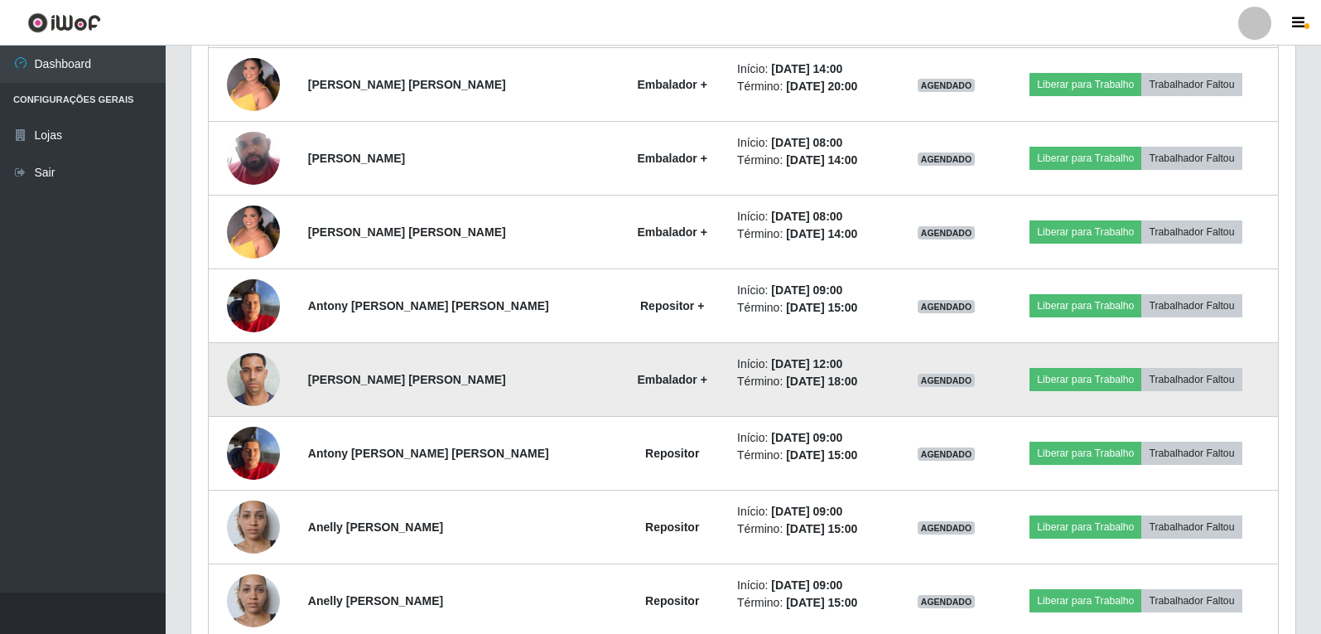
click at [270, 388] on img at bounding box center [253, 379] width 53 height 70
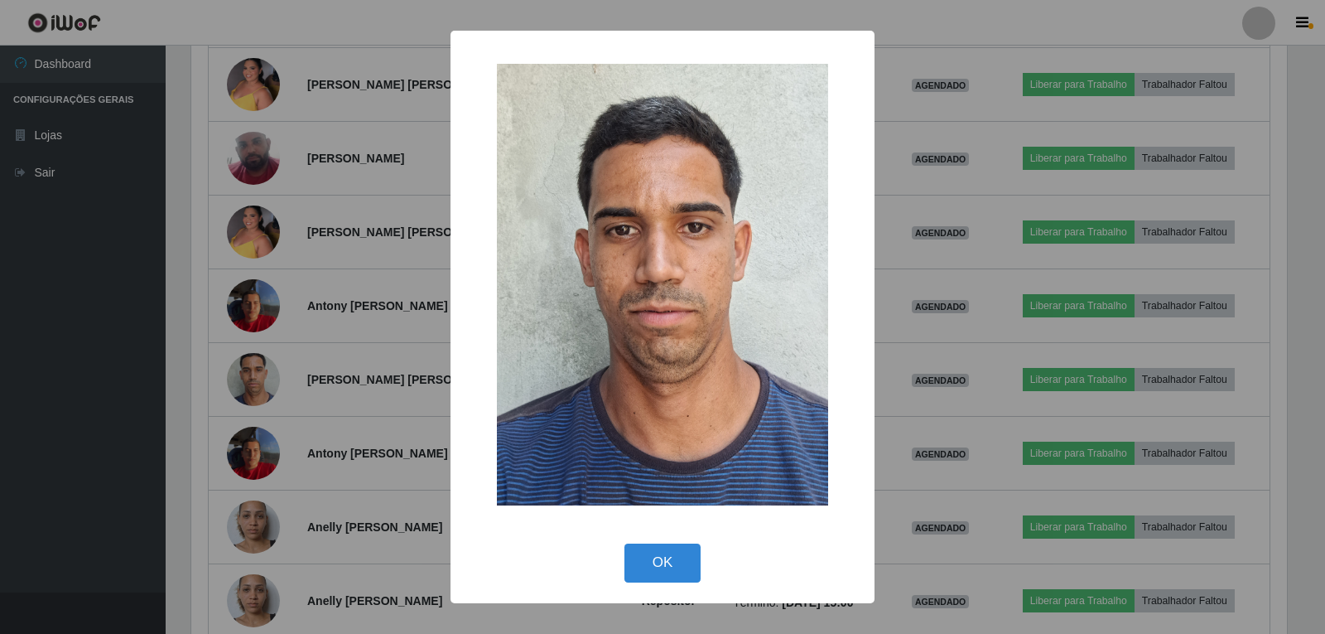
click at [334, 371] on div "× OK Cancel" at bounding box center [662, 317] width 1325 height 634
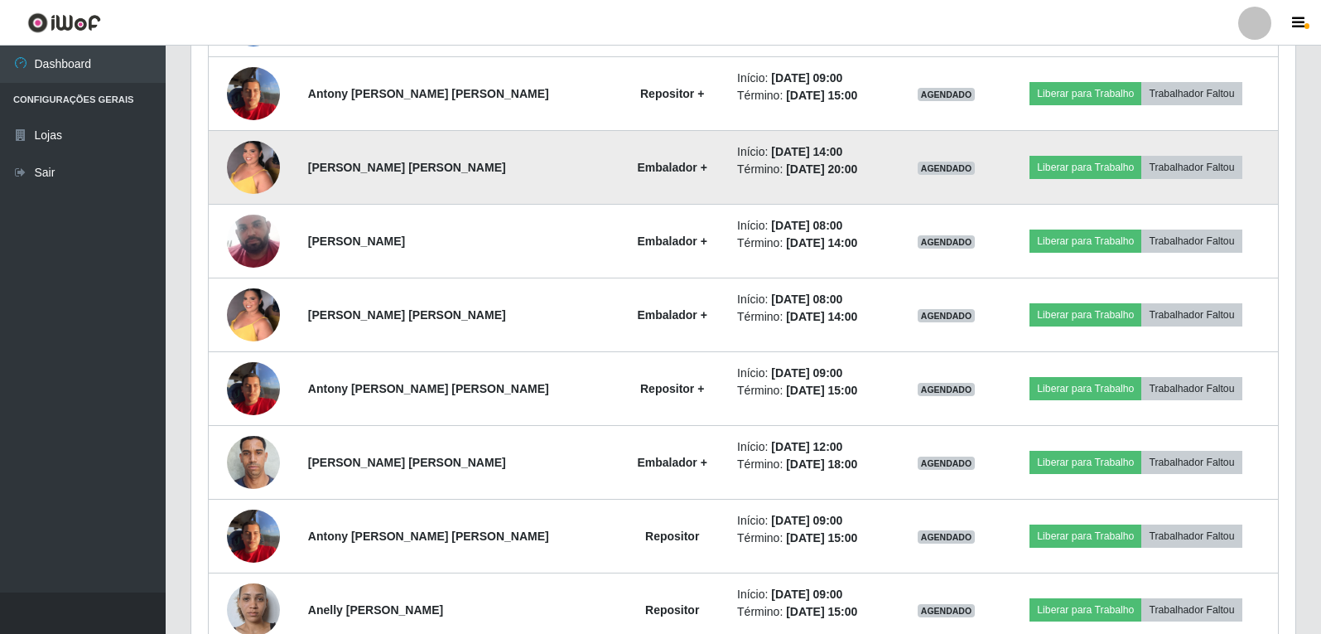
click at [637, 170] on strong "Embalador +" at bounding box center [672, 167] width 70 height 13
click at [637, 172] on strong "Embalador +" at bounding box center [672, 167] width 70 height 13
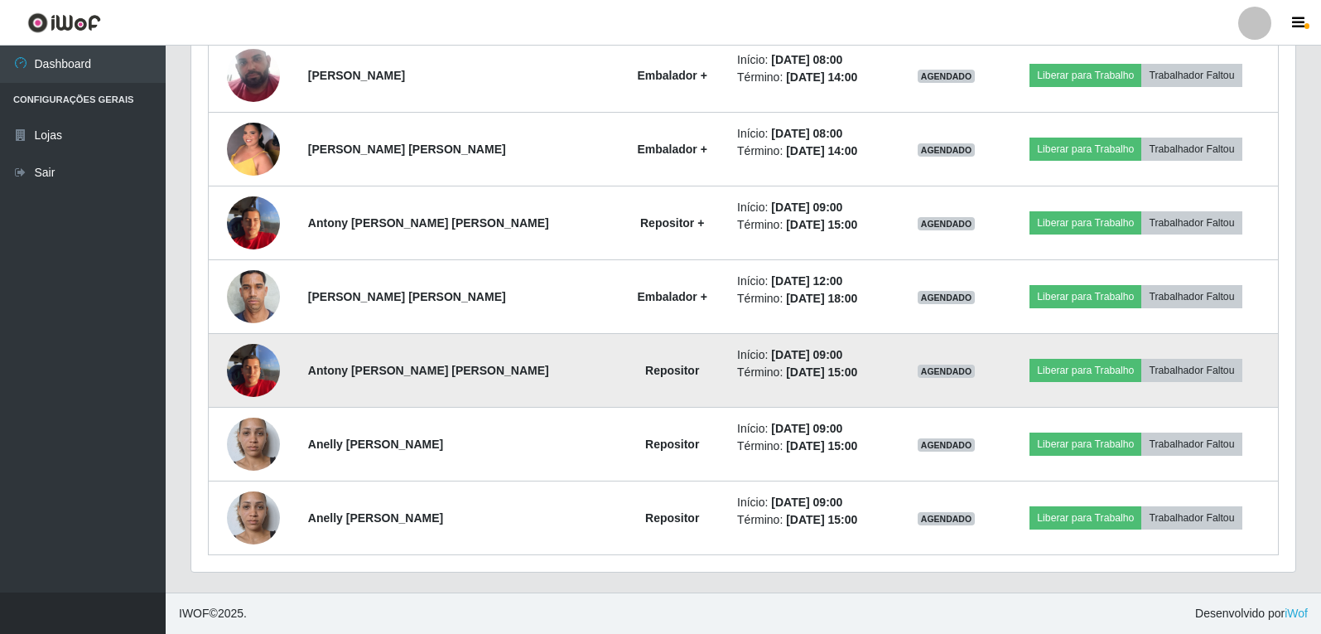
click at [737, 359] on li "Início: [DATE] 09:00" at bounding box center [813, 354] width 152 height 17
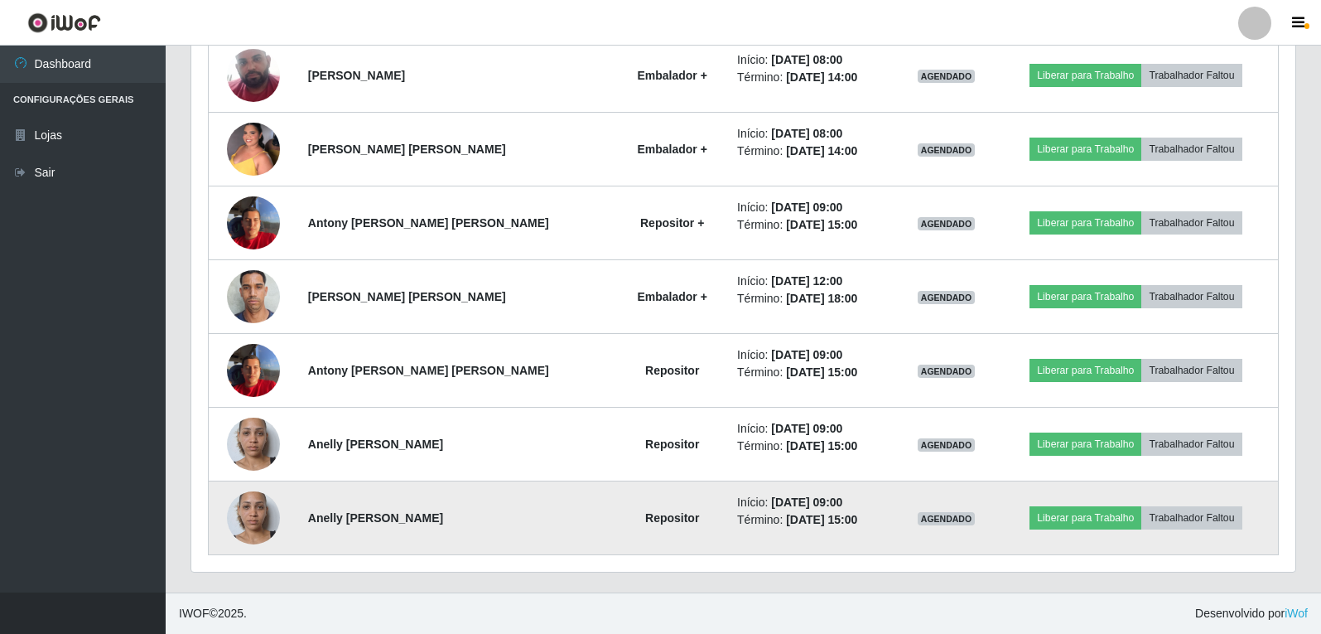
click at [786, 520] on time "[DATE] 15:00" at bounding box center [821, 519] width 71 height 13
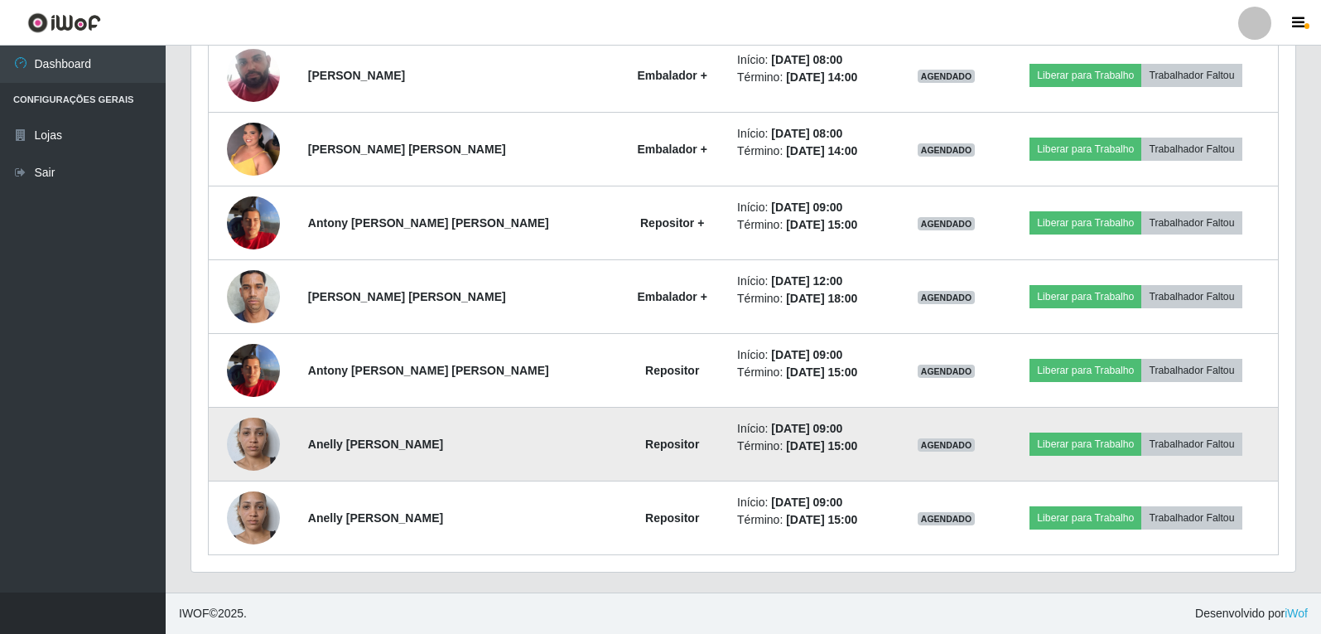
click at [617, 465] on td "Repositor" at bounding box center [672, 444] width 110 height 74
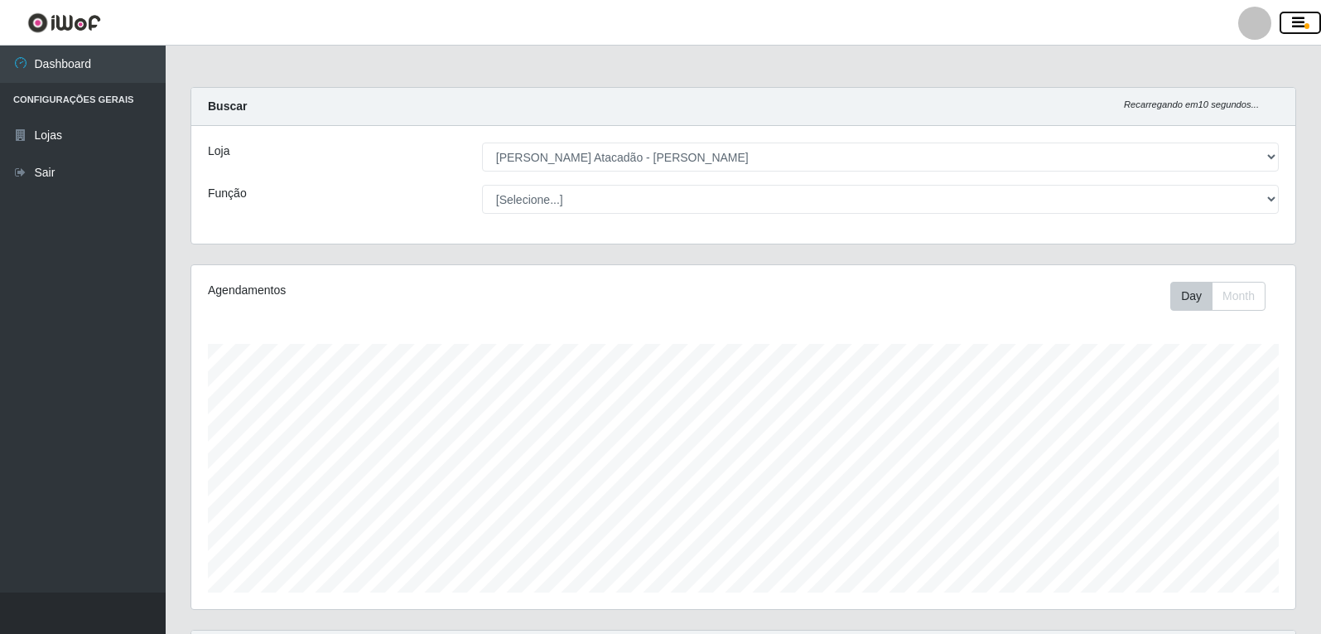
click at [1308, 30] on button "button" at bounding box center [1299, 23] width 41 height 23
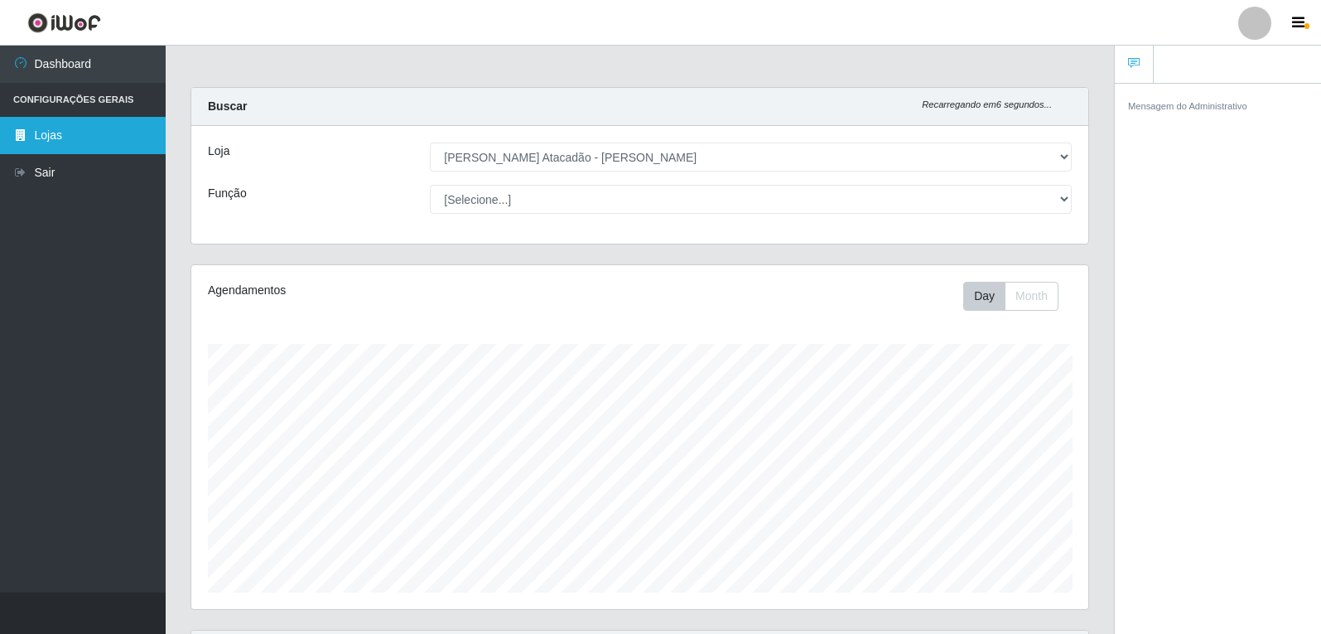
click at [76, 136] on link "Lojas" at bounding box center [83, 135] width 166 height 37
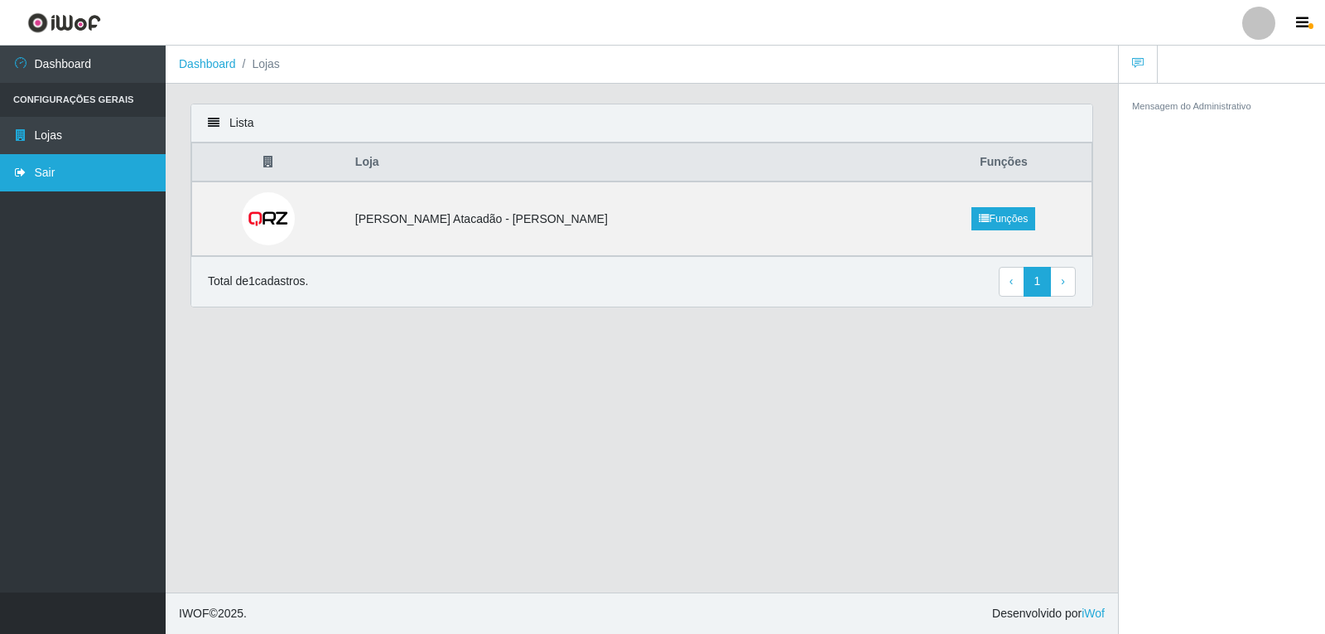
click at [85, 178] on link "Sair" at bounding box center [83, 172] width 166 height 37
